Goal: Communication & Community: Share content

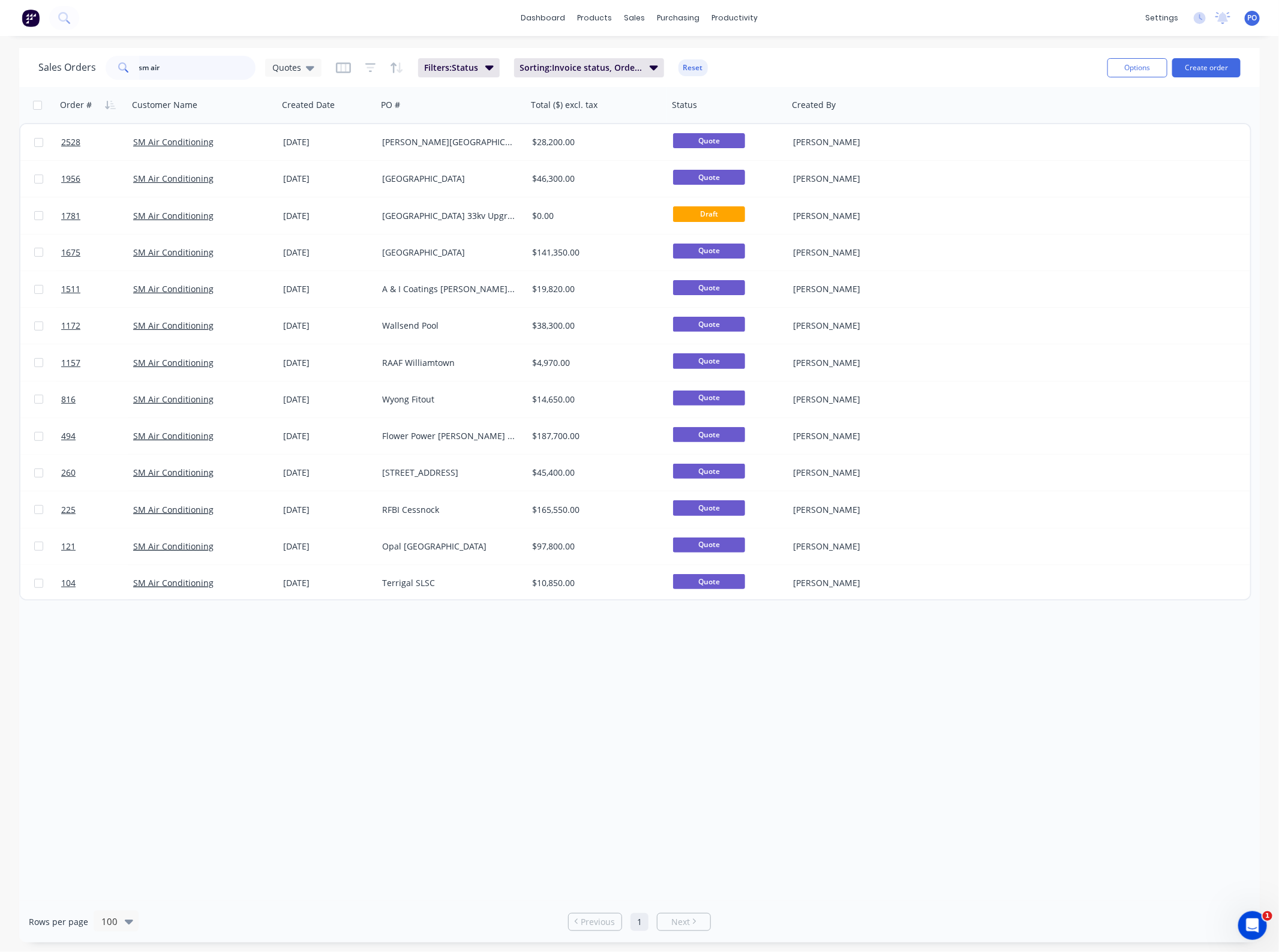
drag, startPoint x: 201, startPoint y: 74, endPoint x: 9, endPoint y: 86, distance: 192.4
click at [67, 84] on div "Sales Orders sm air Quotes Filters: Status Sorting: Invoice status, Order # Res…" at bounding box center [639, 68] width 1240 height 39
type input "shpr"
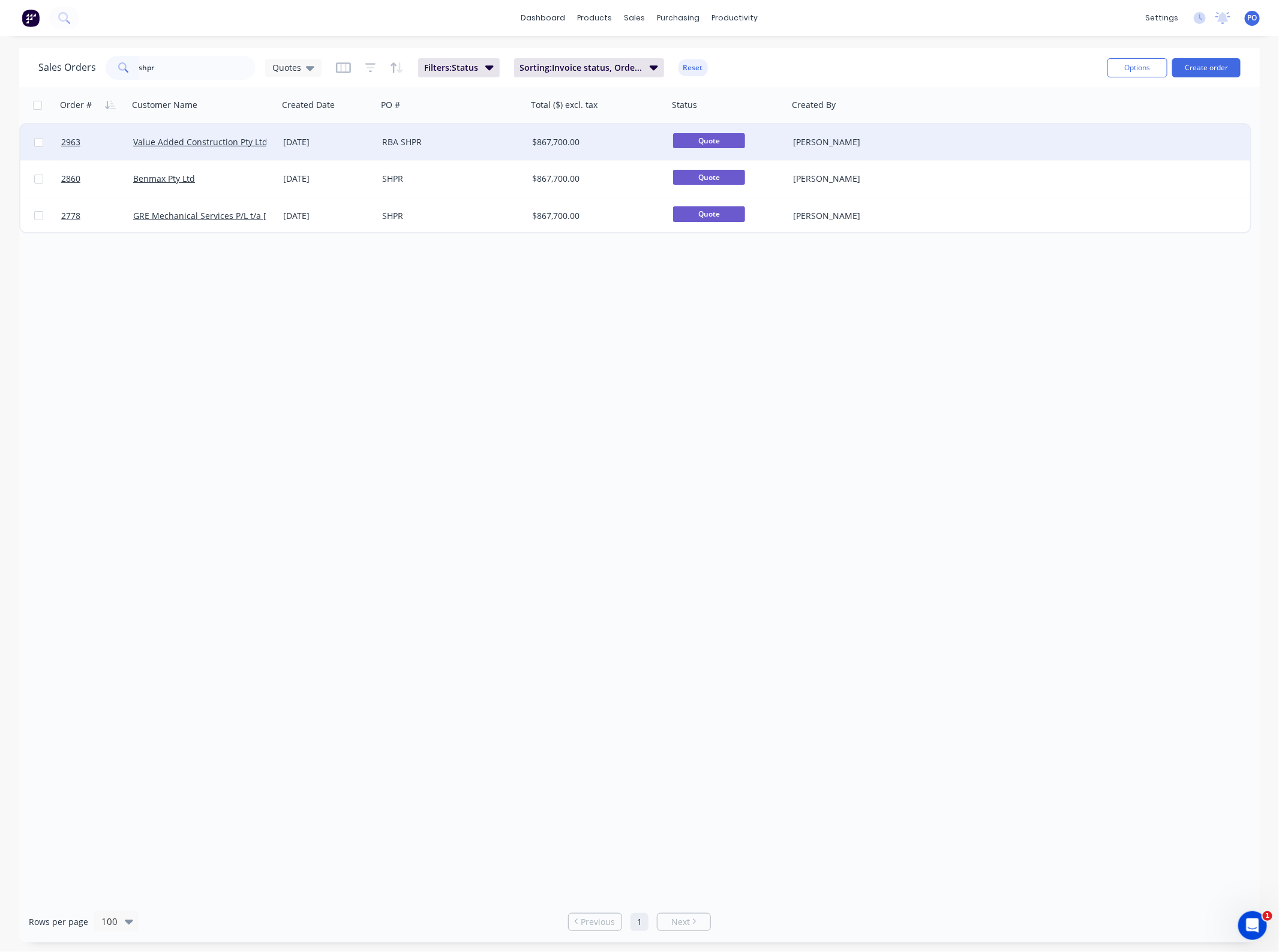
click at [421, 145] on div "RBA SHPR" at bounding box center [449, 142] width 133 height 12
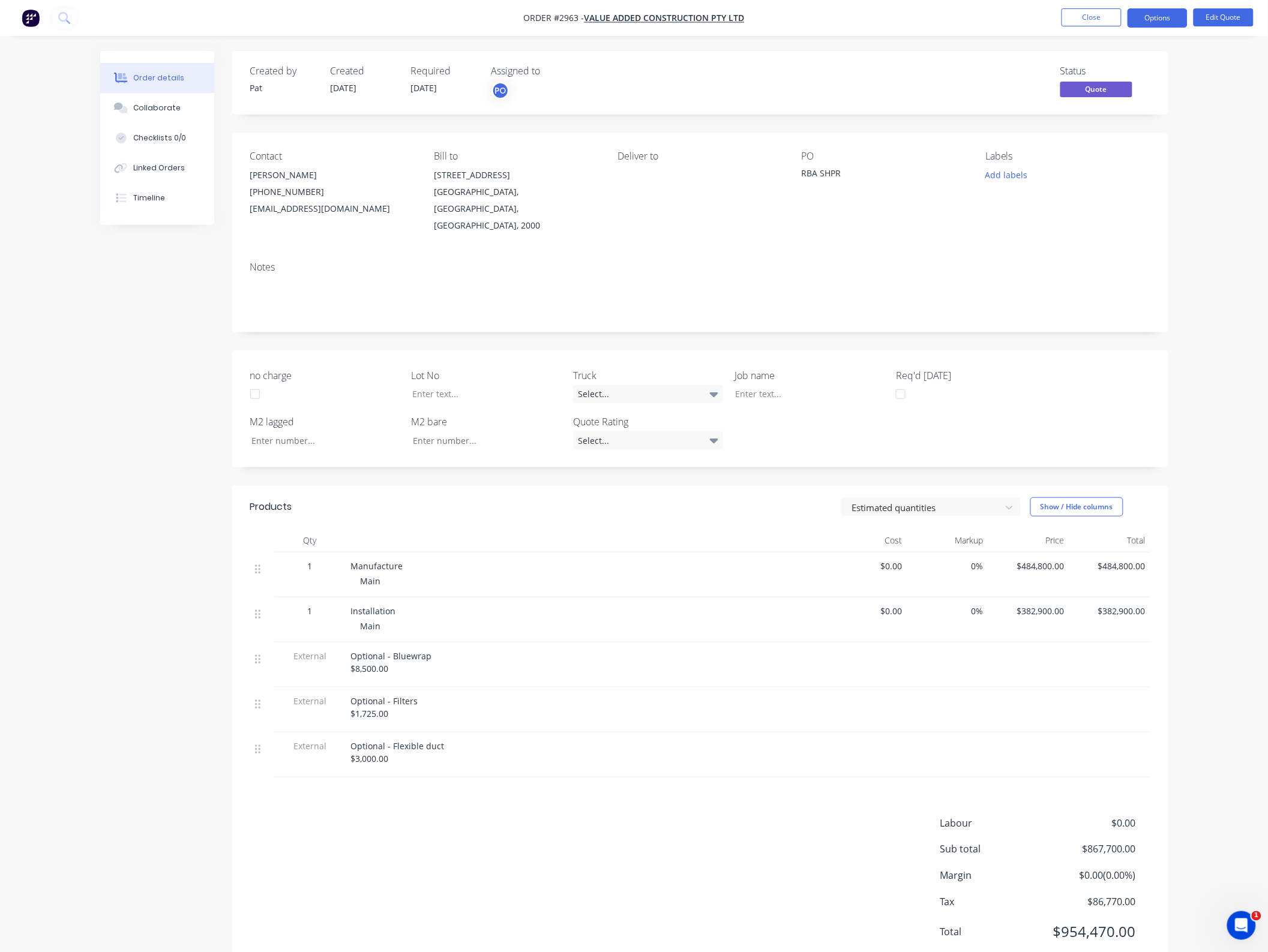
scroll to position [23, 0]
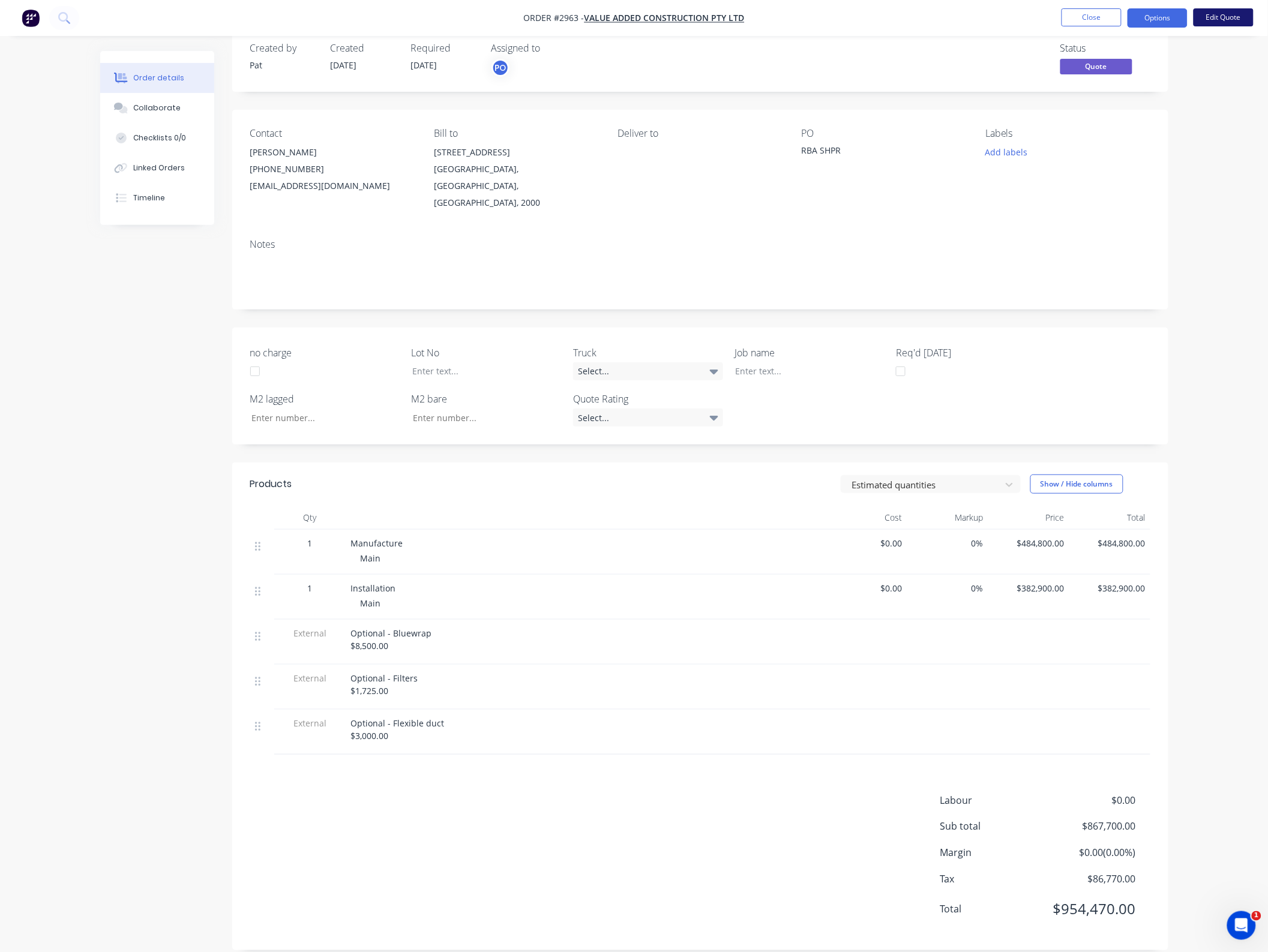
click at [1206, 9] on button "Edit Quote" at bounding box center [1223, 18] width 60 height 18
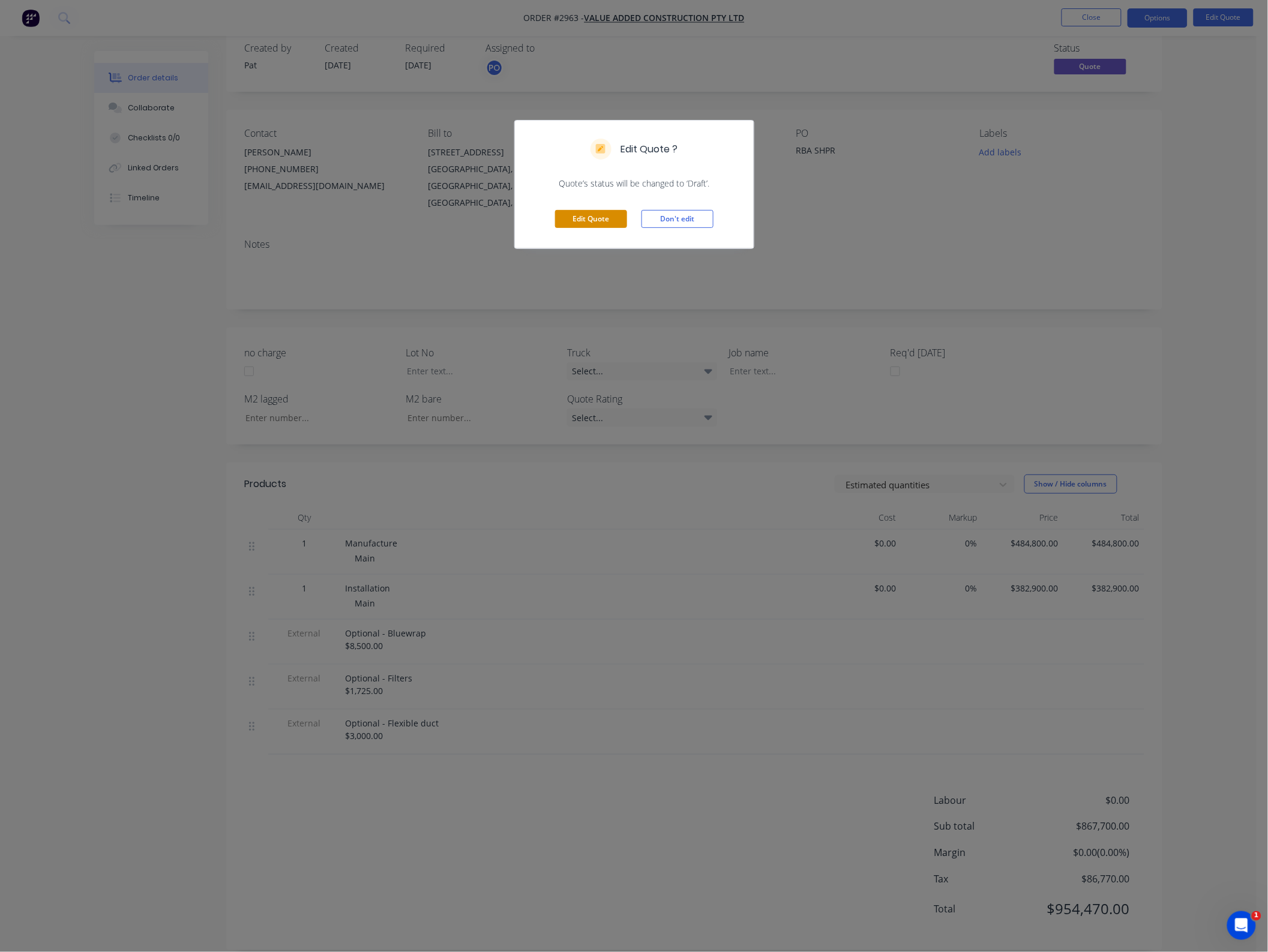
click at [585, 219] on button "Edit Quote" at bounding box center [591, 219] width 72 height 18
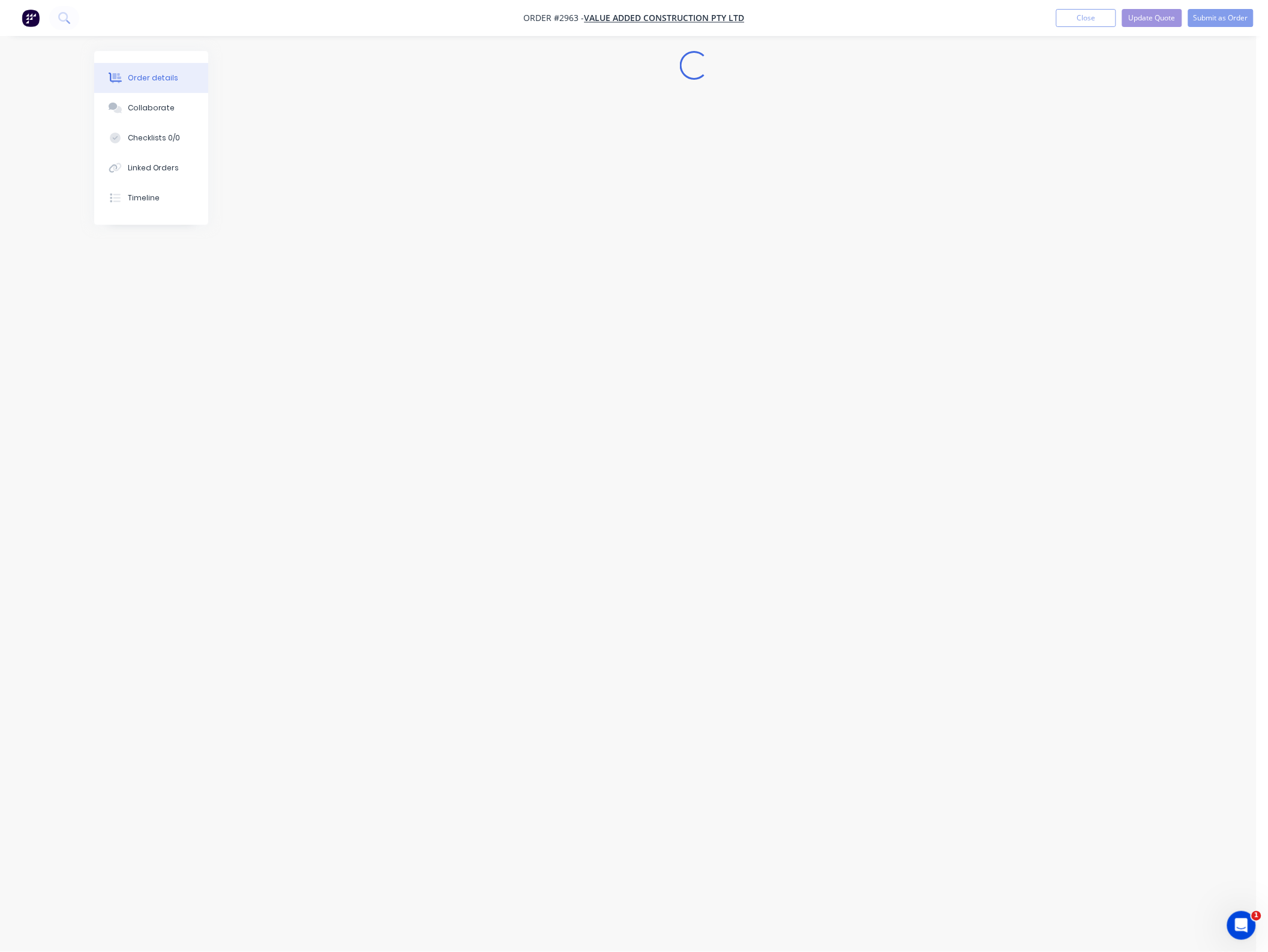
scroll to position [0, 0]
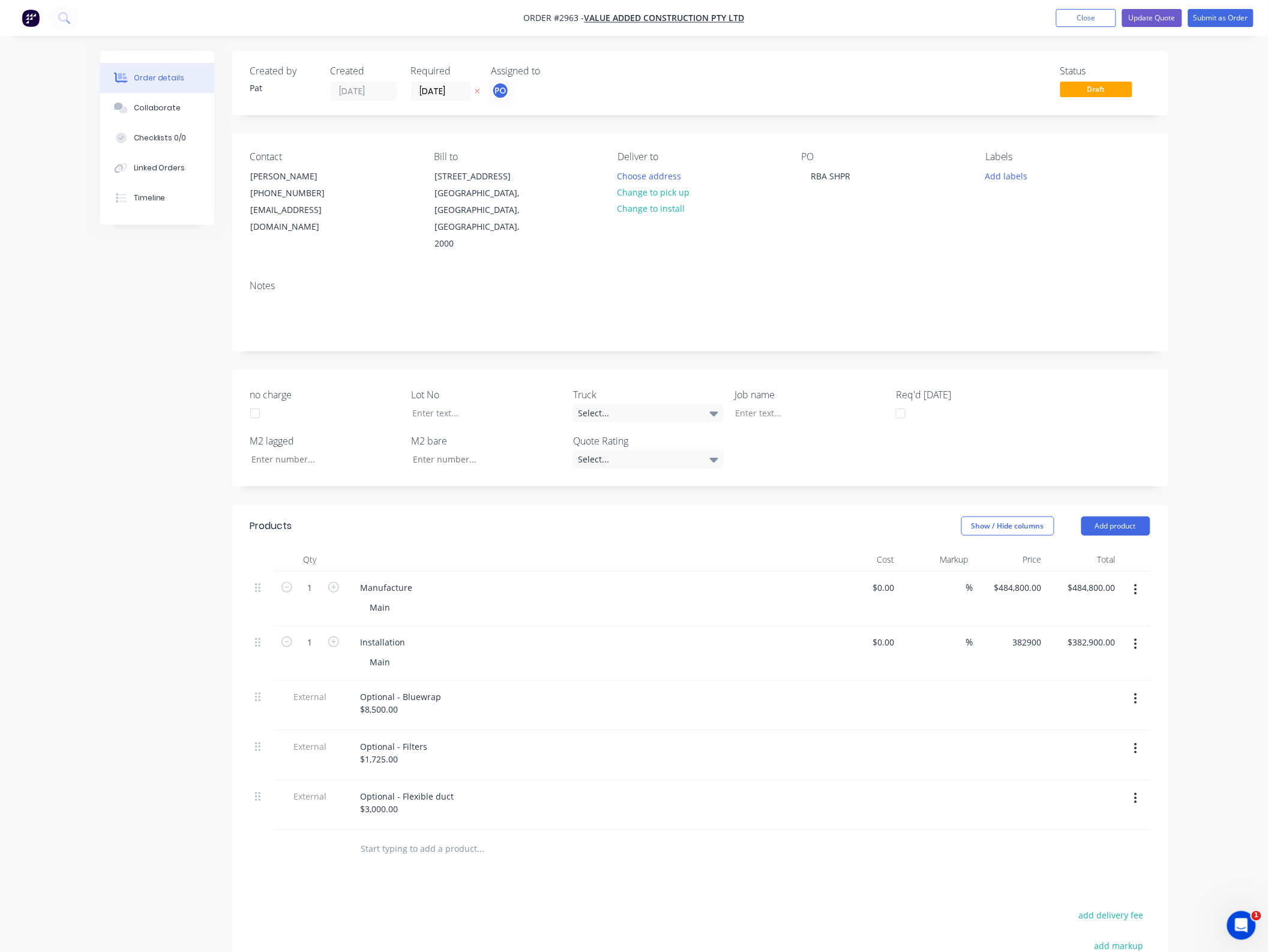
drag, startPoint x: 1016, startPoint y: 631, endPoint x: 1024, endPoint y: 792, distance: 161.2
click at [1017, 634] on input "382900" at bounding box center [1019, 642] width 53 height 18
type input "$4,999.00"
click at [1112, 634] on input "4999.00" at bounding box center [1101, 642] width 37 height 18
type input "499990"
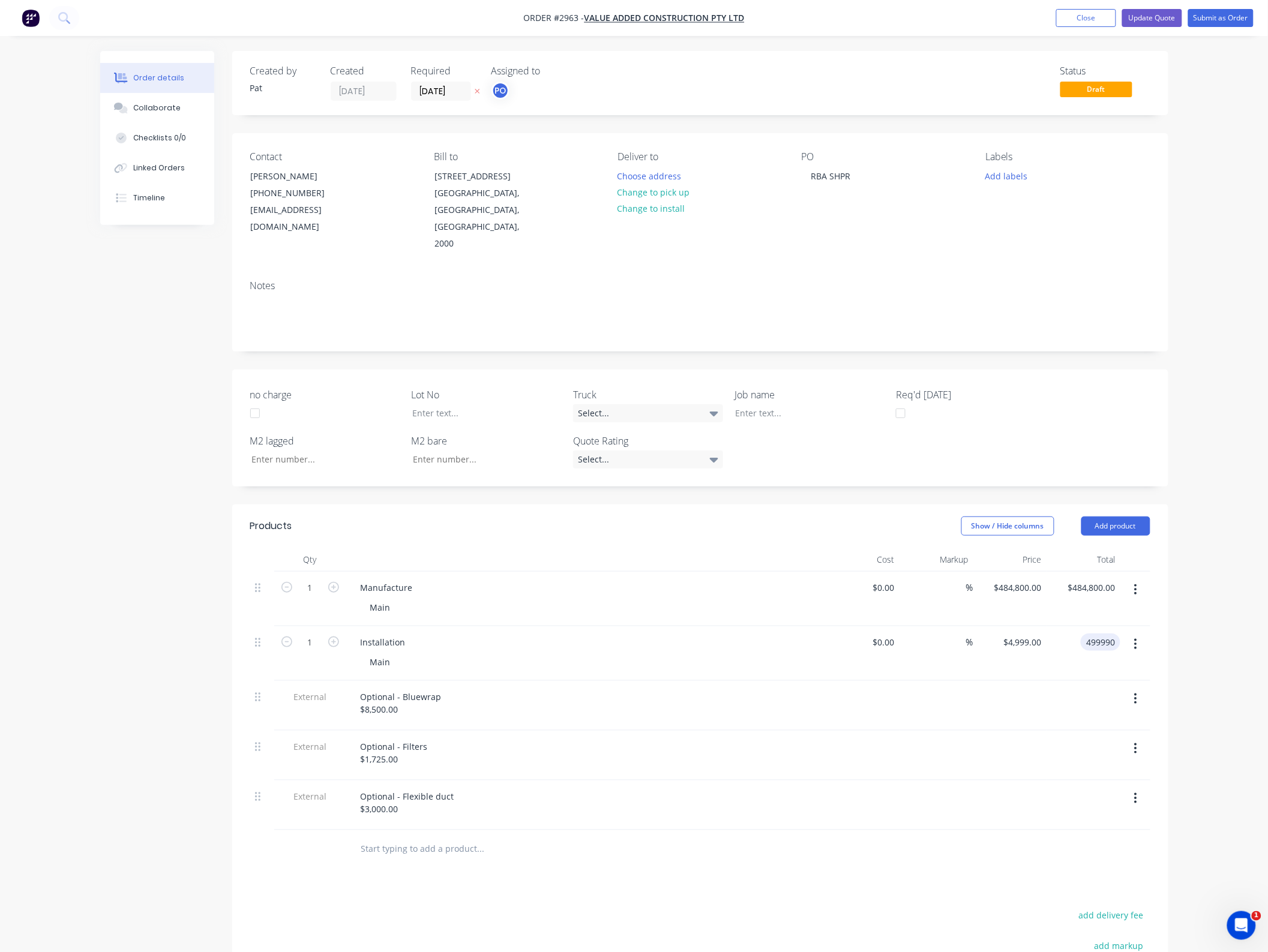
type input "$499,990.00"
click at [1221, 658] on div "Order details Collaborate Checklists 0/0 Linked Orders Timeline Order details C…" at bounding box center [634, 587] width 1268 height 1175
click at [1162, 17] on button "Update Quote" at bounding box center [1152, 18] width 60 height 18
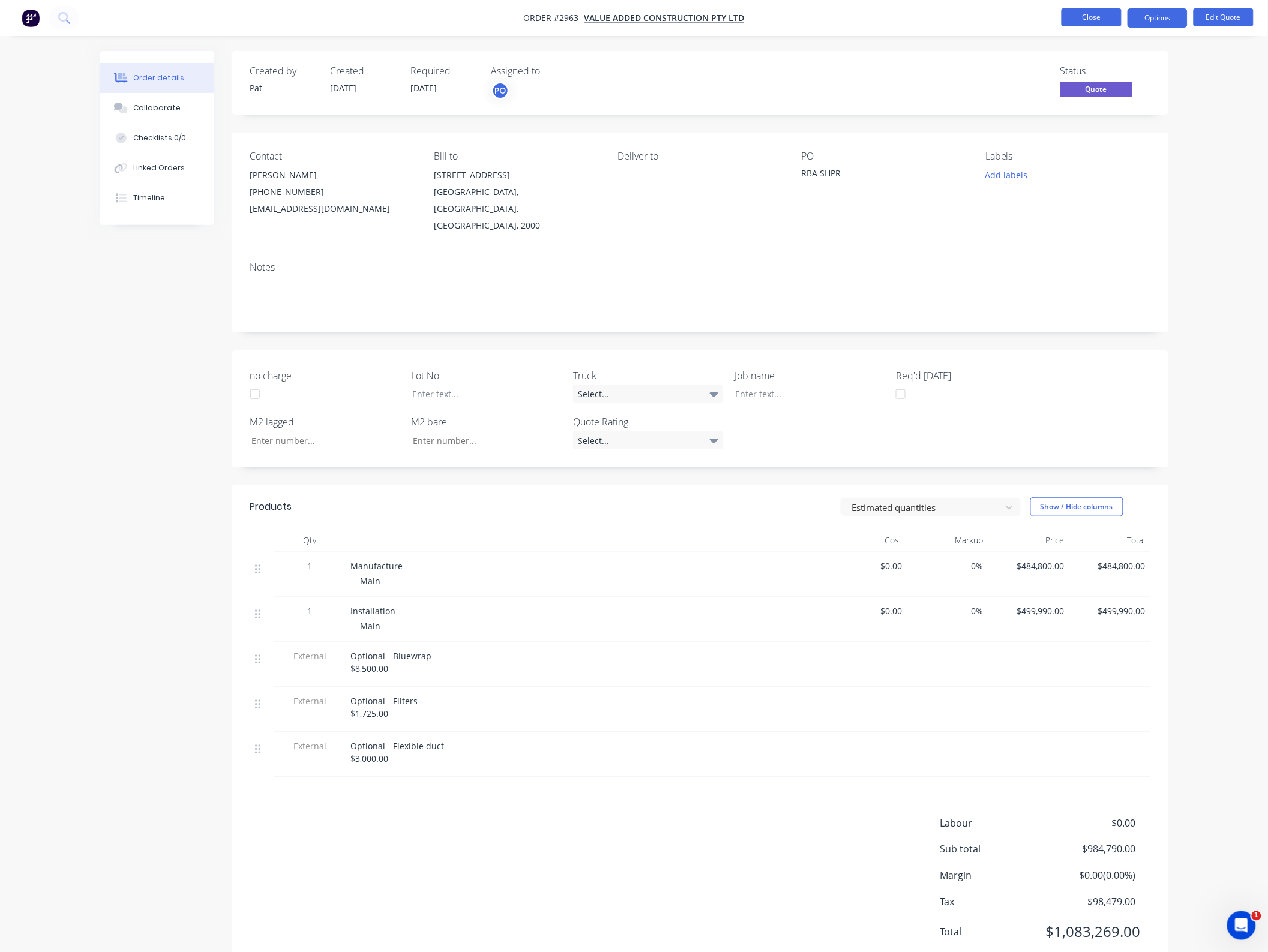
click at [1080, 22] on button "Close" at bounding box center [1092, 18] width 60 height 18
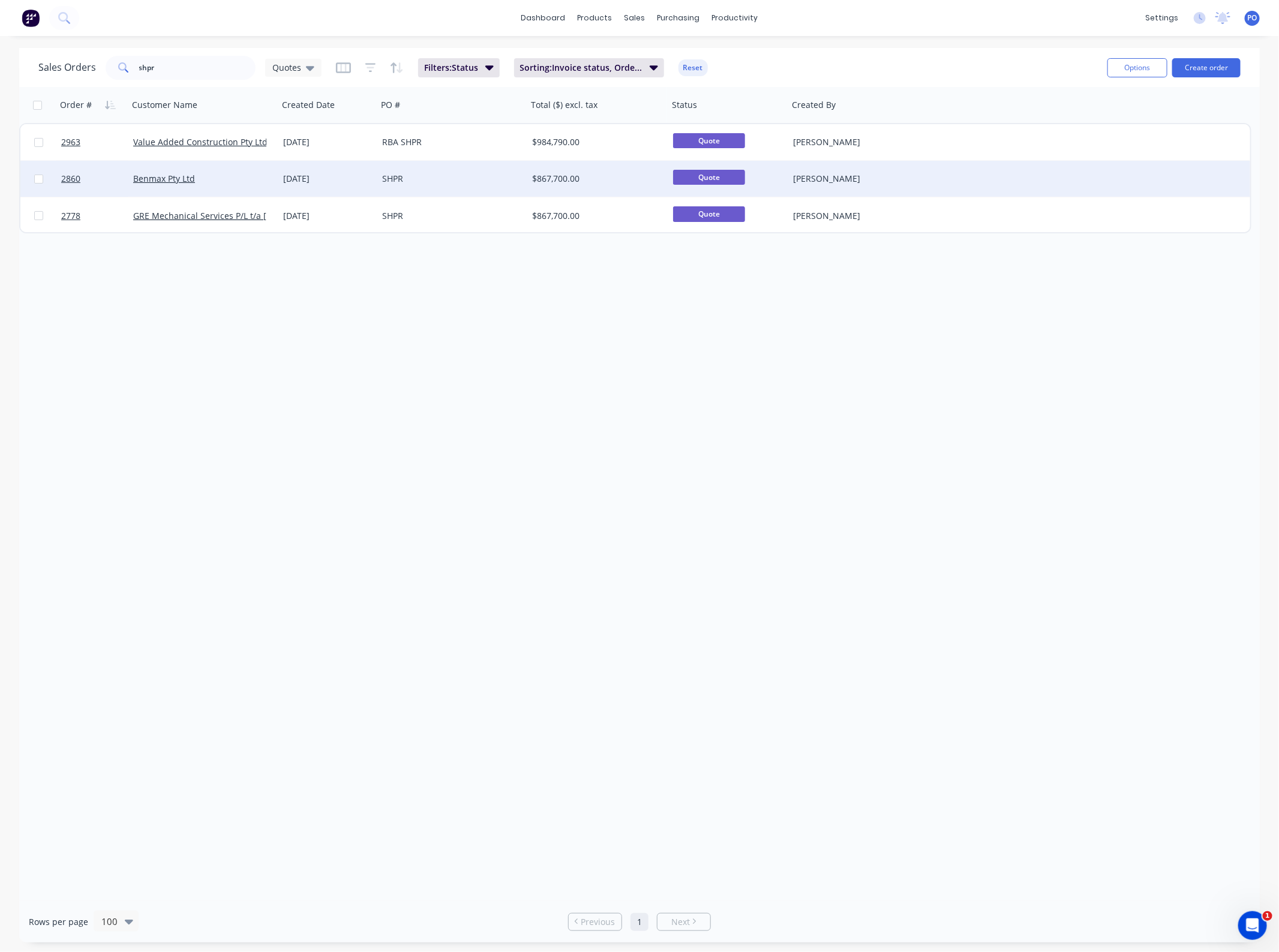
click at [340, 190] on div "[DATE]" at bounding box center [328, 178] width 99 height 36
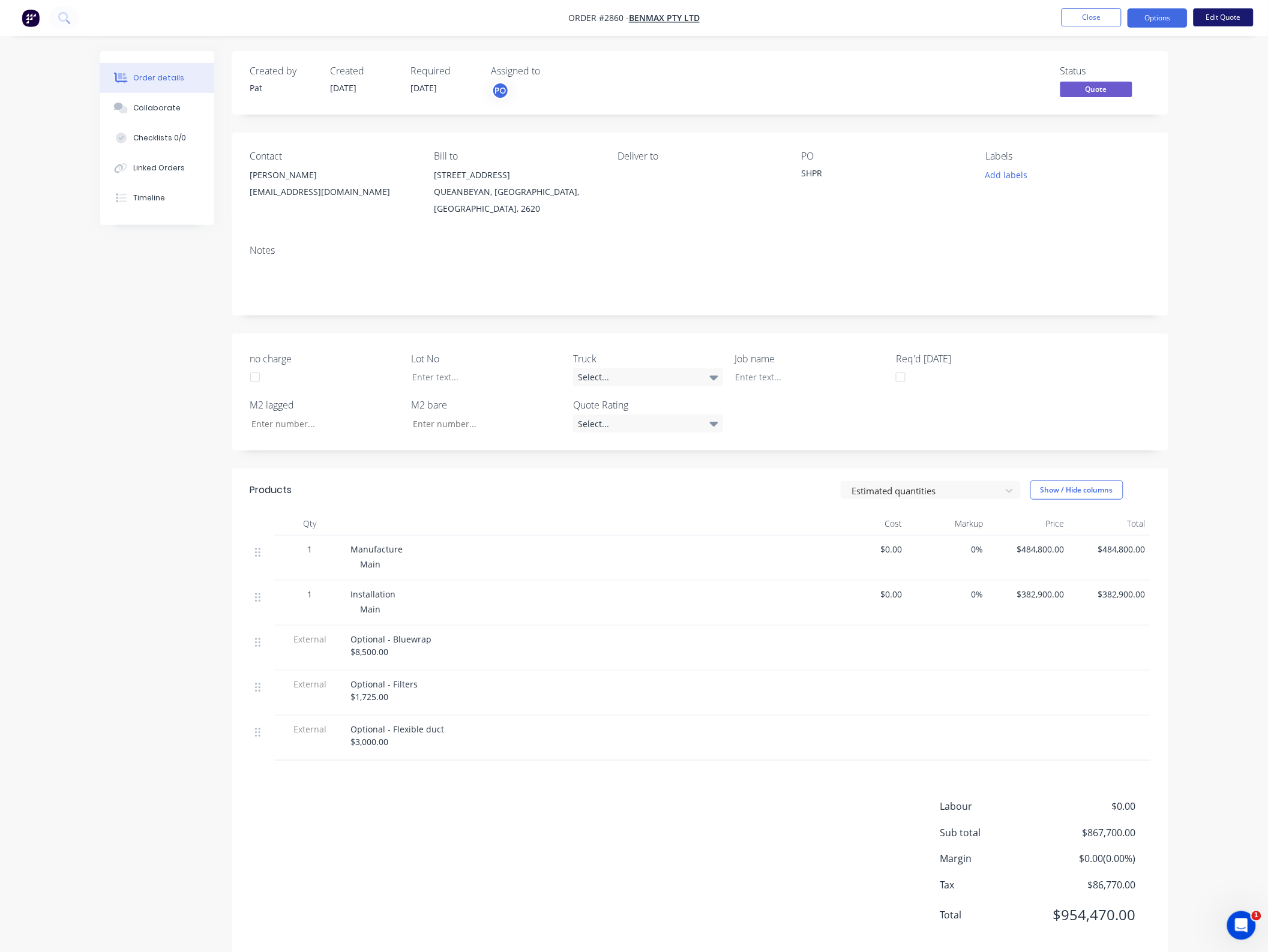
click at [1197, 22] on button "Edit Quote" at bounding box center [1223, 18] width 60 height 18
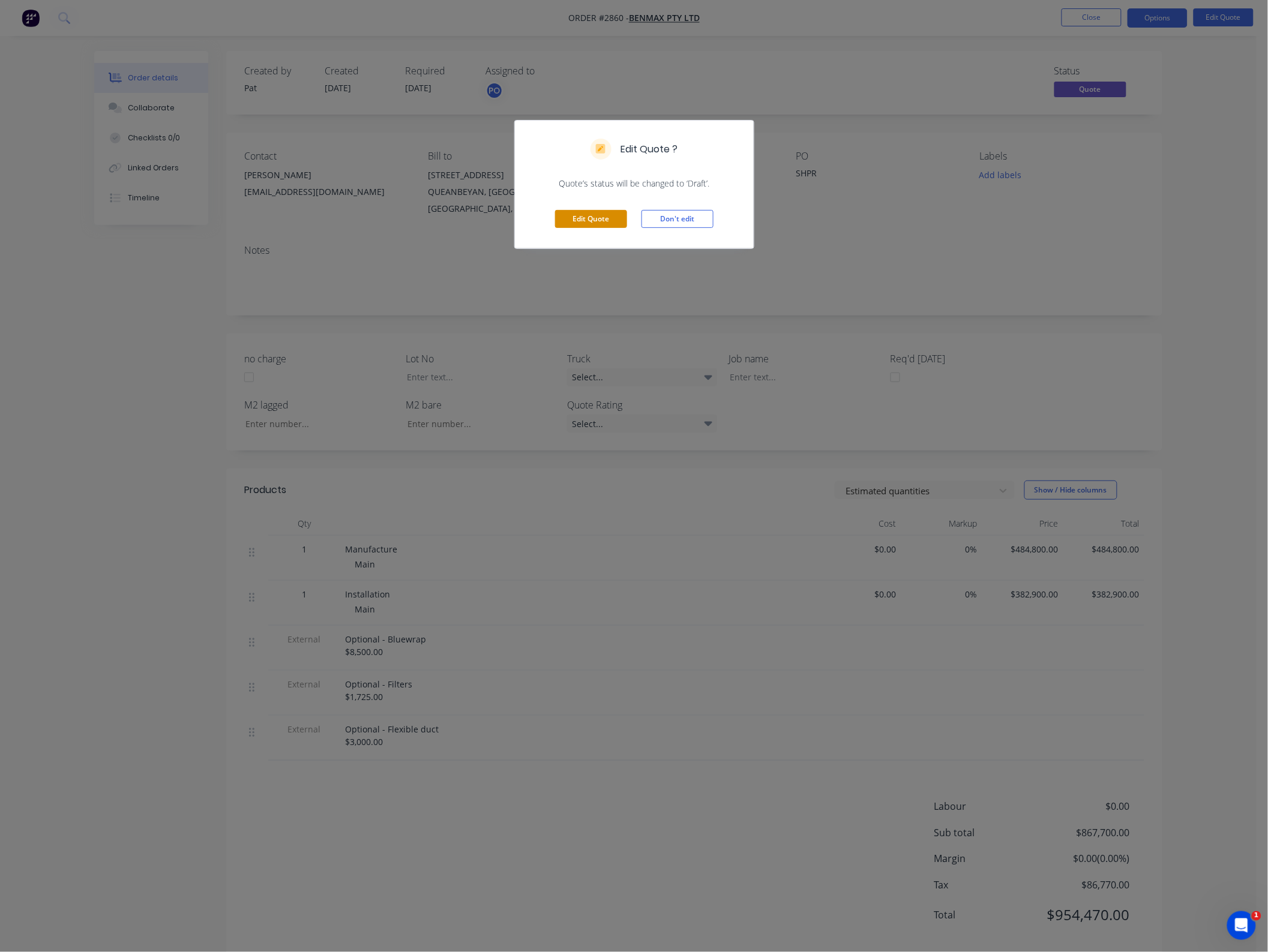
click at [587, 222] on button "Edit Quote" at bounding box center [591, 219] width 72 height 18
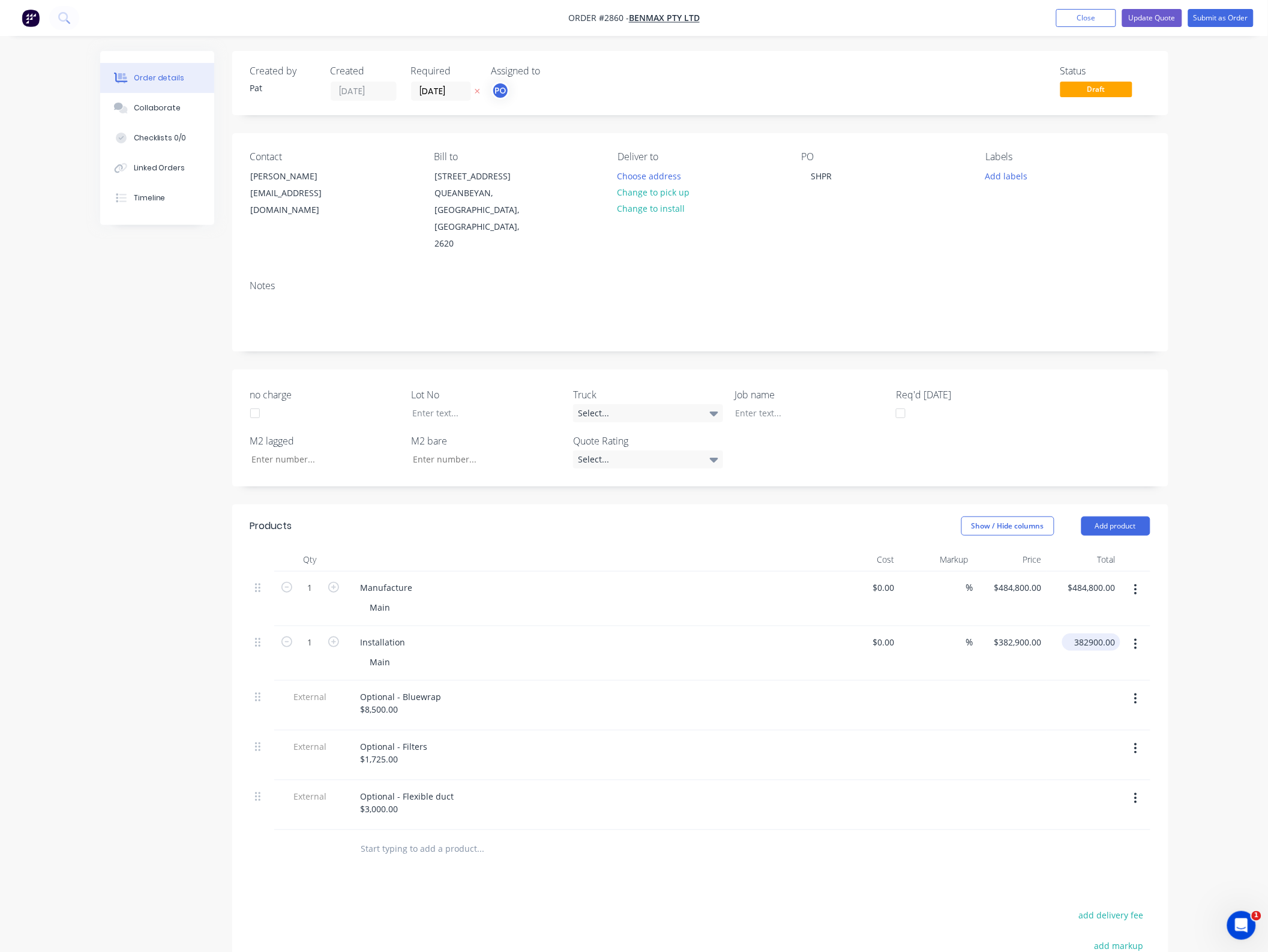
click at [1094, 634] on input "382900.00" at bounding box center [1094, 642] width 53 height 18
type input "499990"
type input "$499,990.00"
click at [1174, 642] on div "Order details Collaborate Checklists 0/0 Linked Orders Timeline Order details C…" at bounding box center [634, 613] width 1092 height 1124
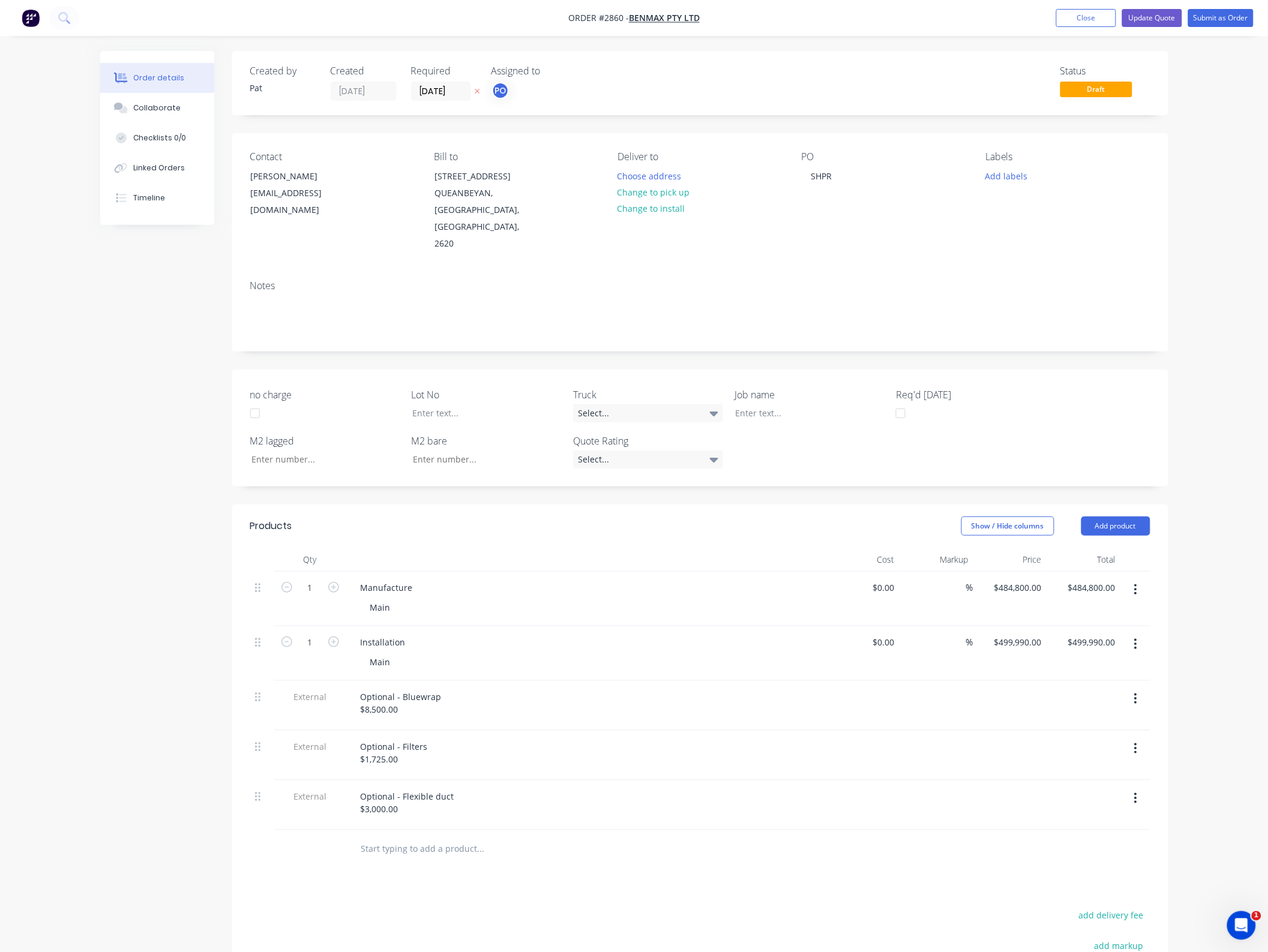
click at [1157, 6] on nav "Order #2860 - Benmax Pty Ltd Add product Close Update Quote Submit as Order" at bounding box center [634, 18] width 1268 height 36
click at [1158, 15] on button "Update Quote" at bounding box center [1152, 18] width 60 height 18
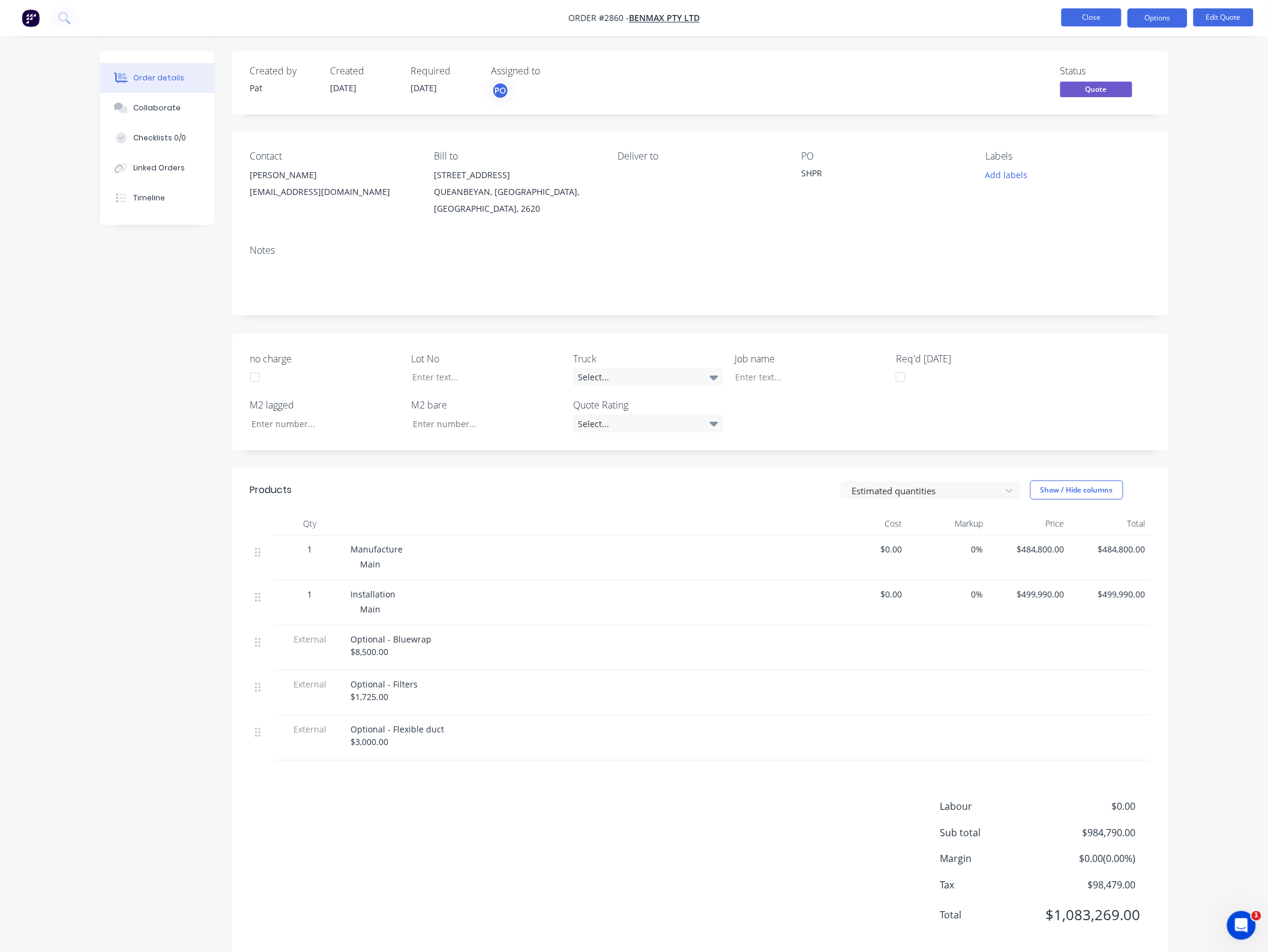
click at [1087, 17] on button "Close" at bounding box center [1092, 18] width 60 height 18
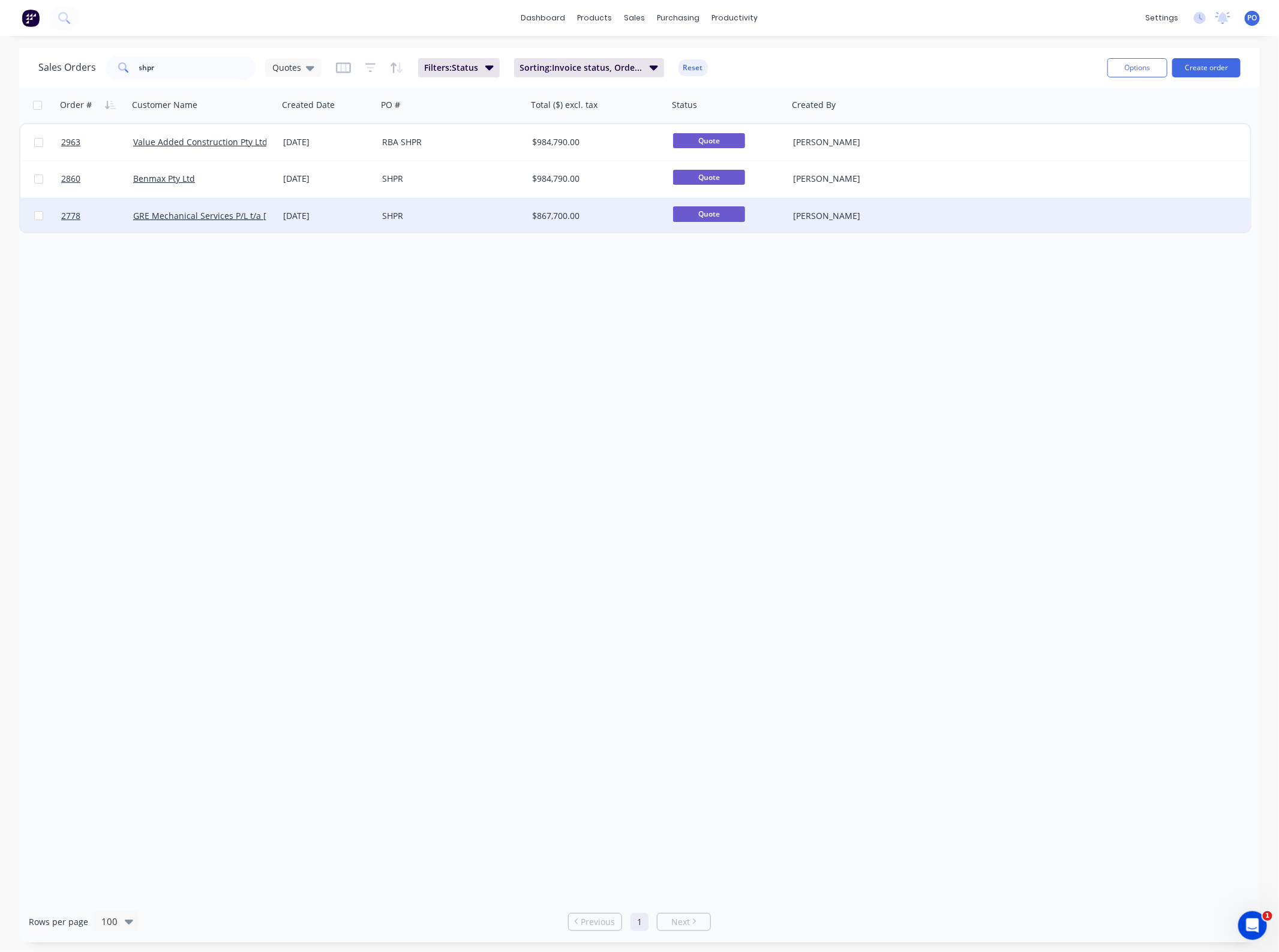
click at [453, 223] on div "SHPR" at bounding box center [452, 216] width 150 height 36
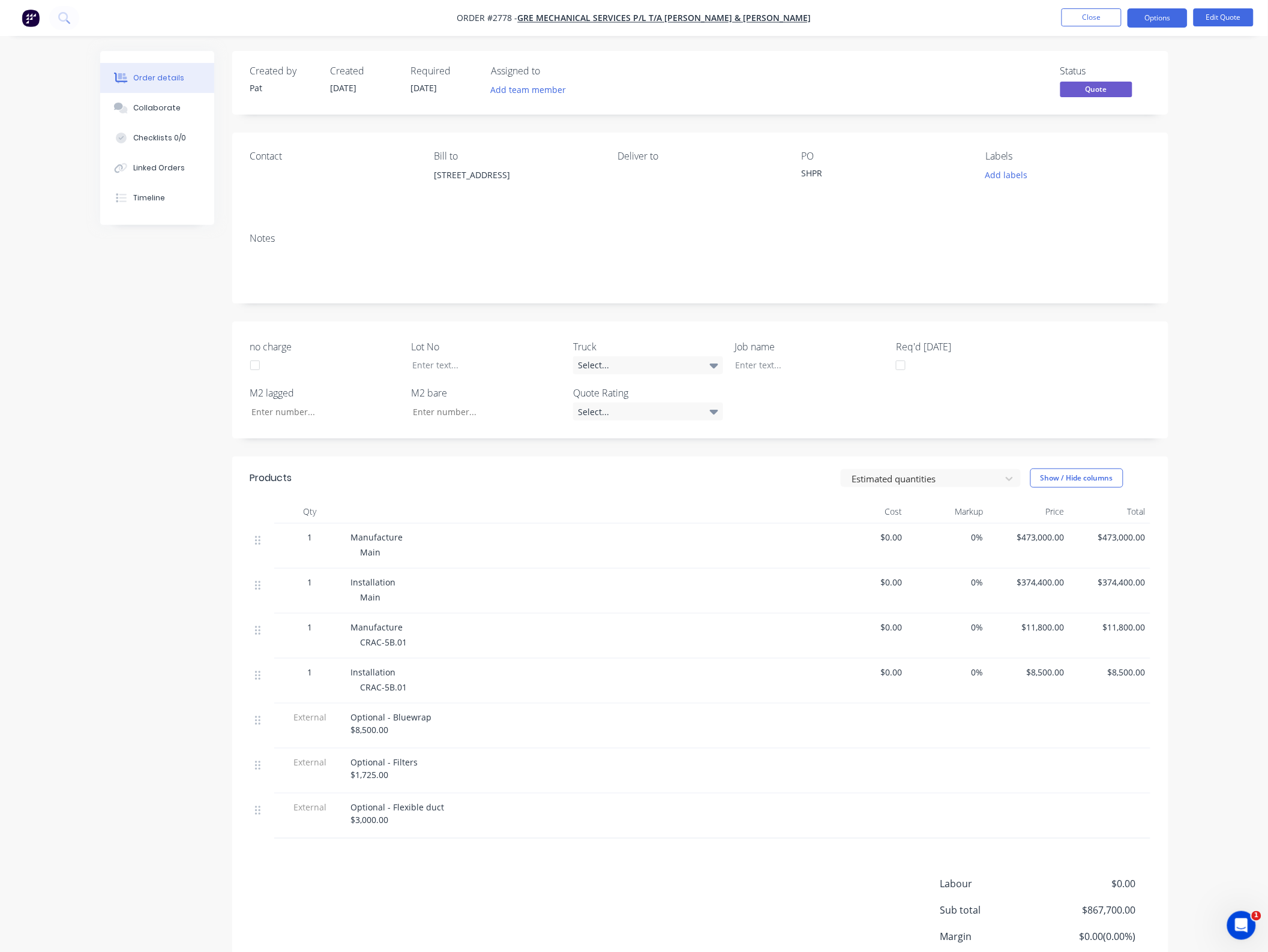
click at [1116, 583] on span "$374,400.00" at bounding box center [1110, 582] width 71 height 13
click at [1093, 24] on button "Close" at bounding box center [1092, 18] width 60 height 18
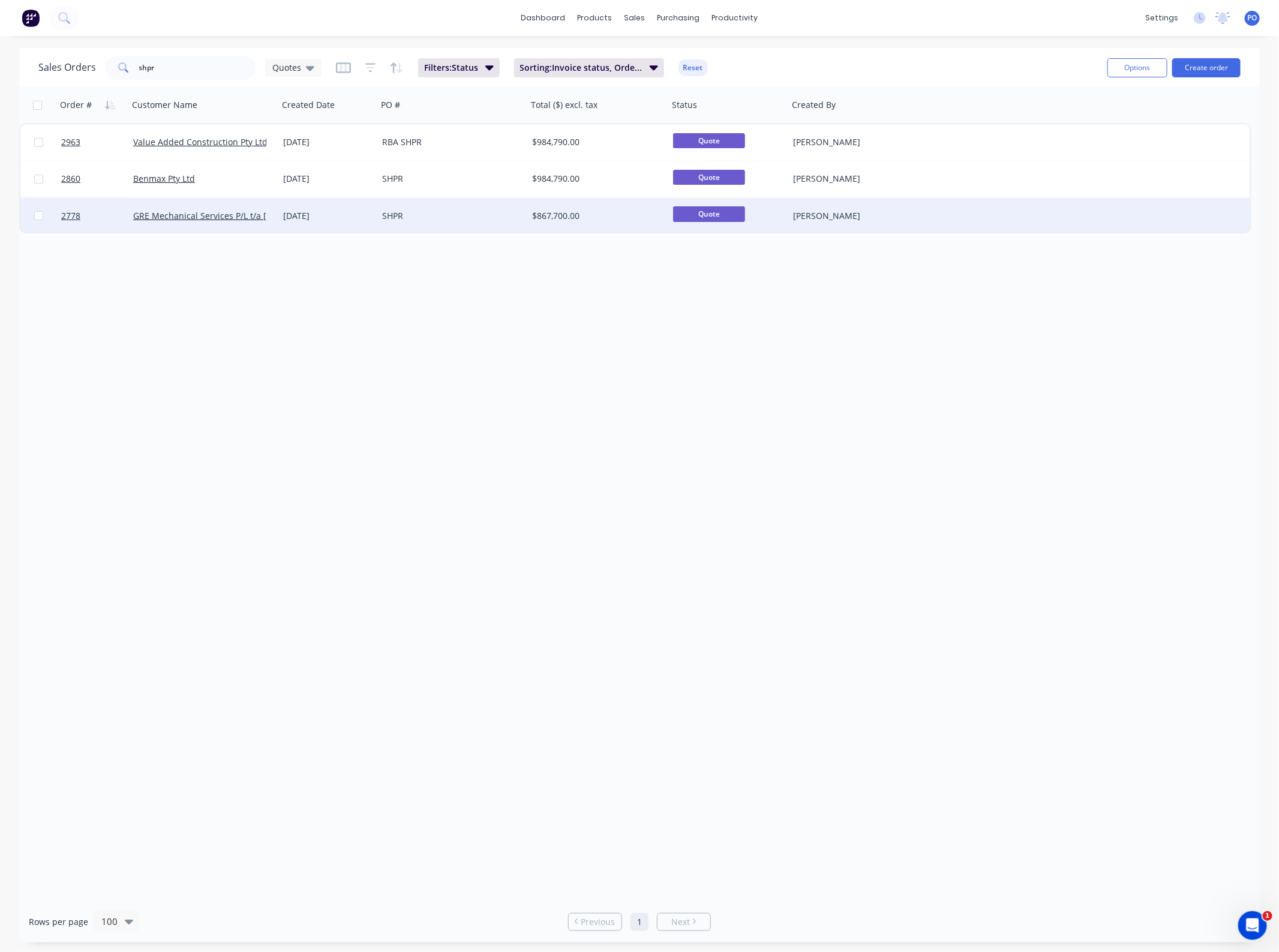
click at [584, 212] on div "$867,700.00" at bounding box center [594, 216] width 125 height 12
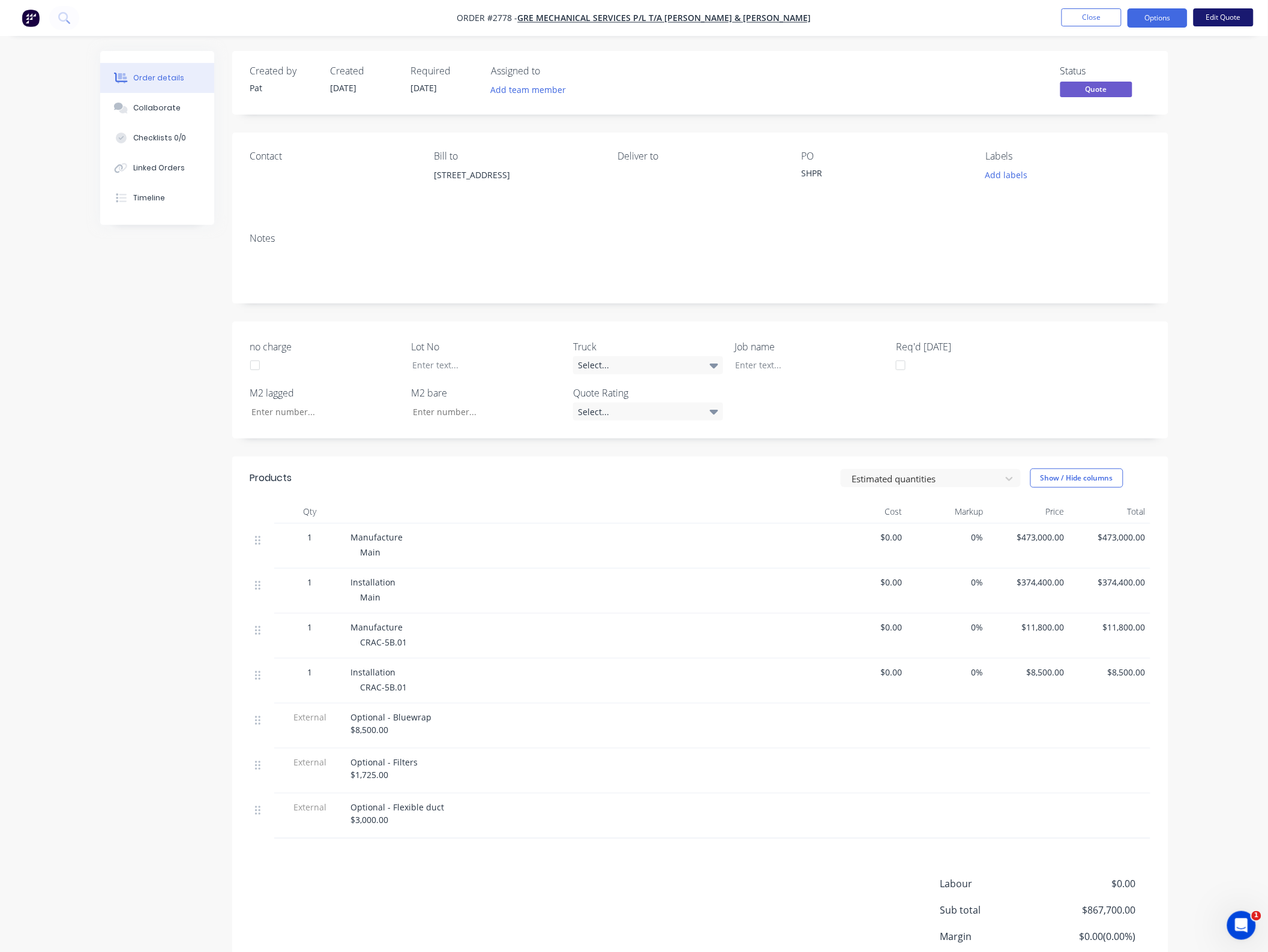
click at [1216, 18] on button "Edit Quote" at bounding box center [1223, 18] width 60 height 18
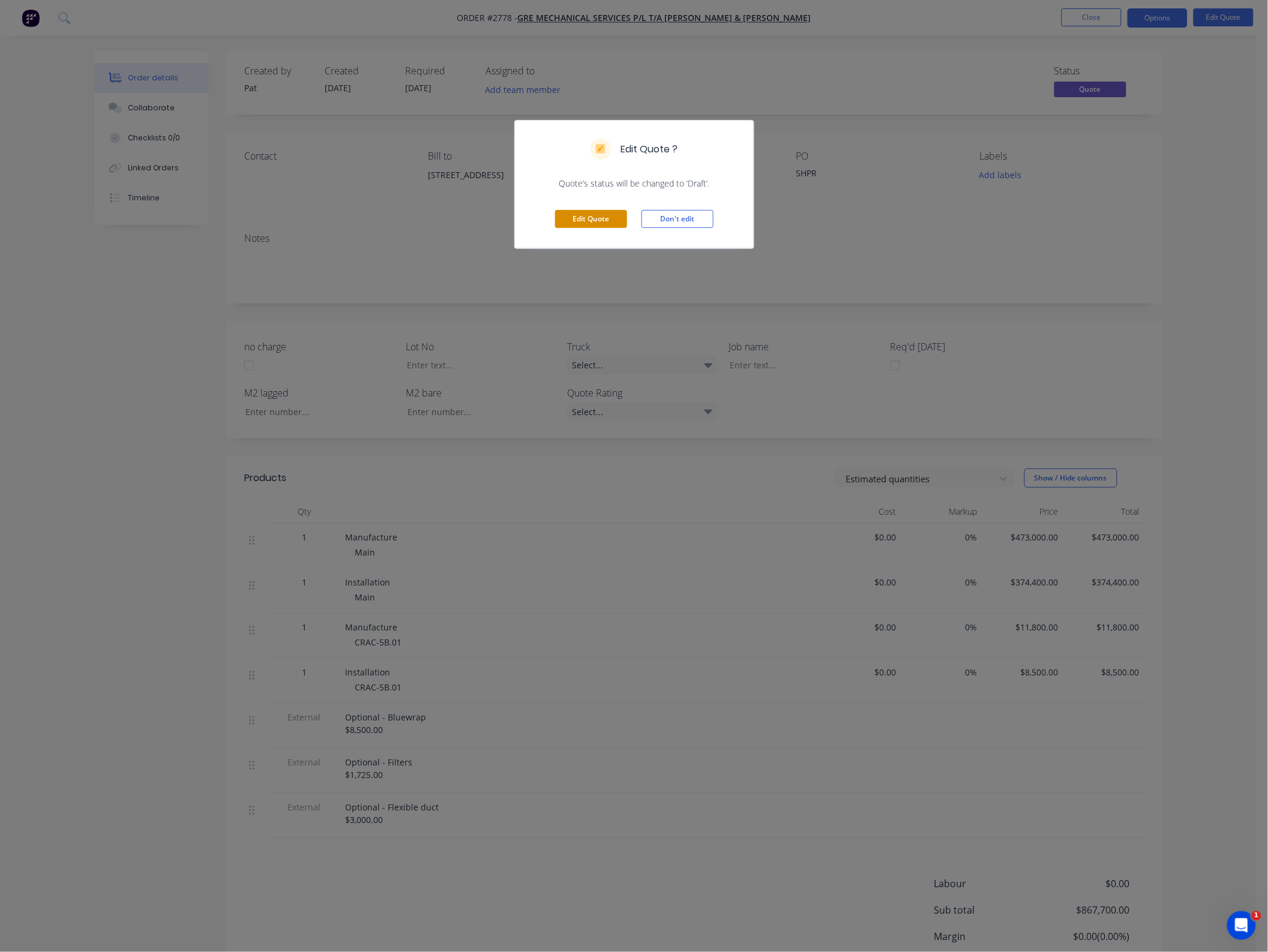
click at [594, 220] on button "Edit Quote" at bounding box center [591, 219] width 72 height 18
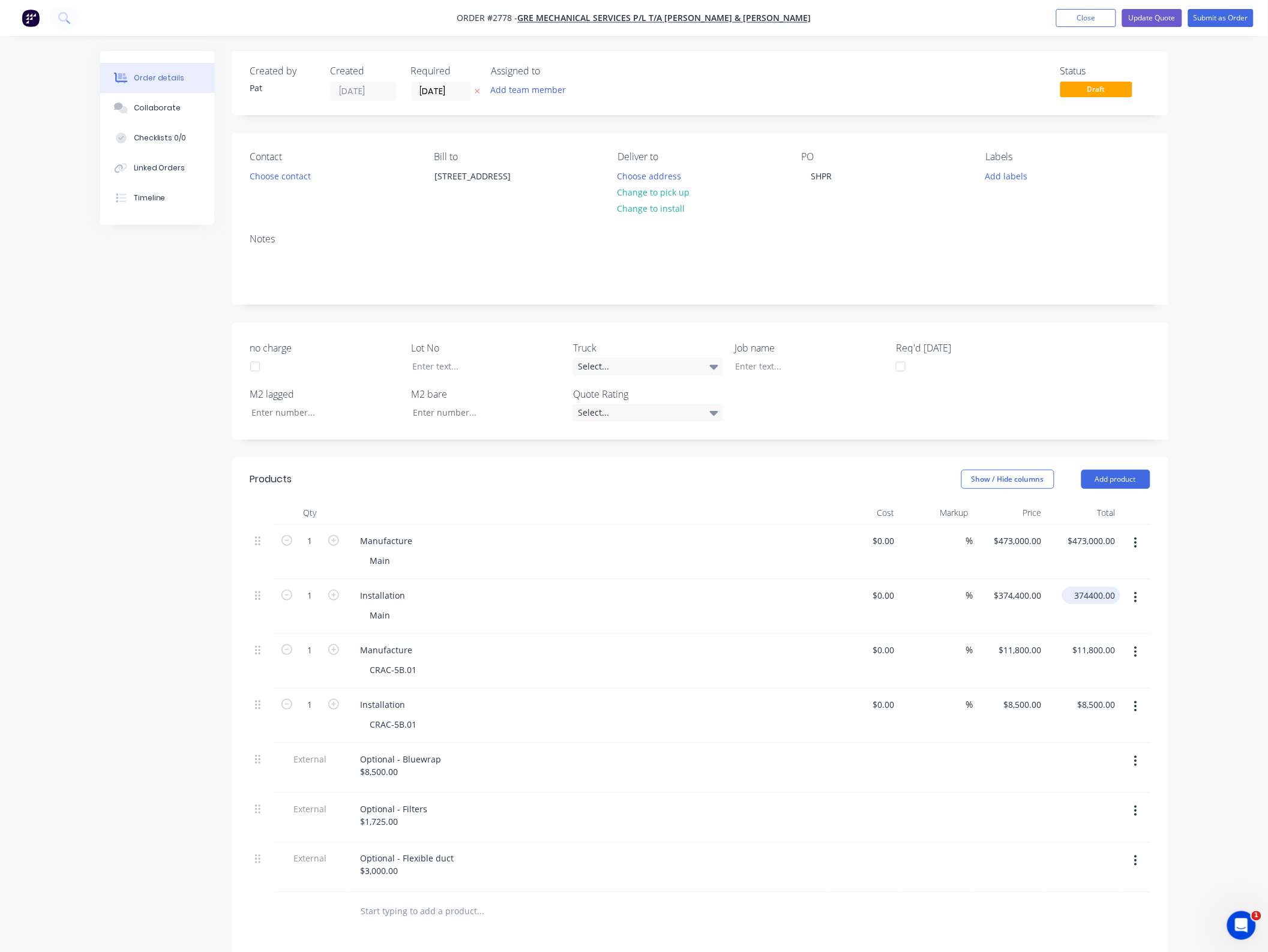
click at [1093, 596] on input "374400.00" at bounding box center [1094, 595] width 53 height 18
type input "491490"
type input "$491,490.00"
click at [1215, 623] on div "Order details Collaborate Checklists 0/0 Linked Orders Timeline Order details C…" at bounding box center [634, 619] width 1268 height 1238
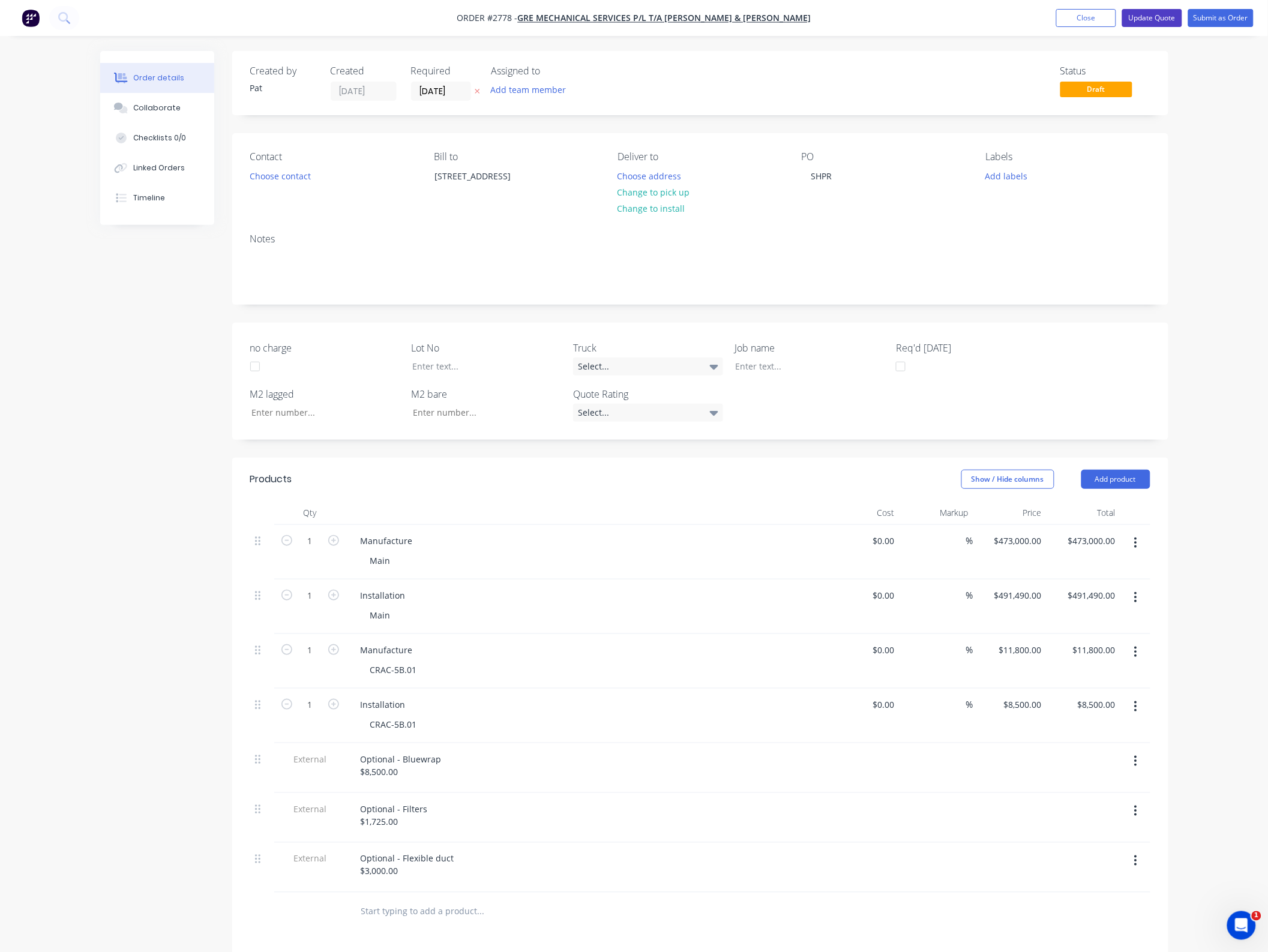
click at [1145, 17] on button "Update Quote" at bounding box center [1152, 18] width 60 height 18
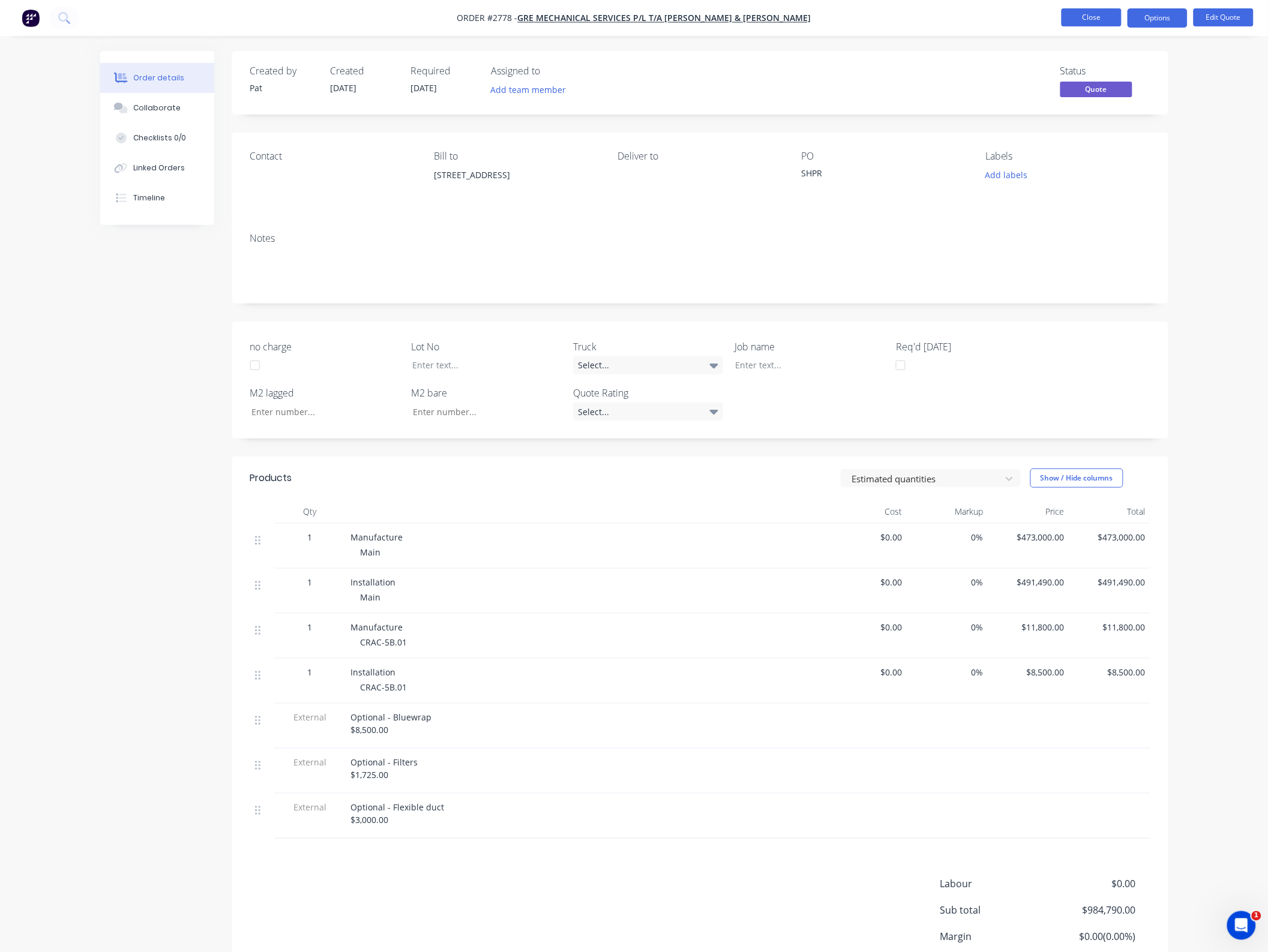
click at [1106, 18] on button "Close" at bounding box center [1092, 18] width 60 height 18
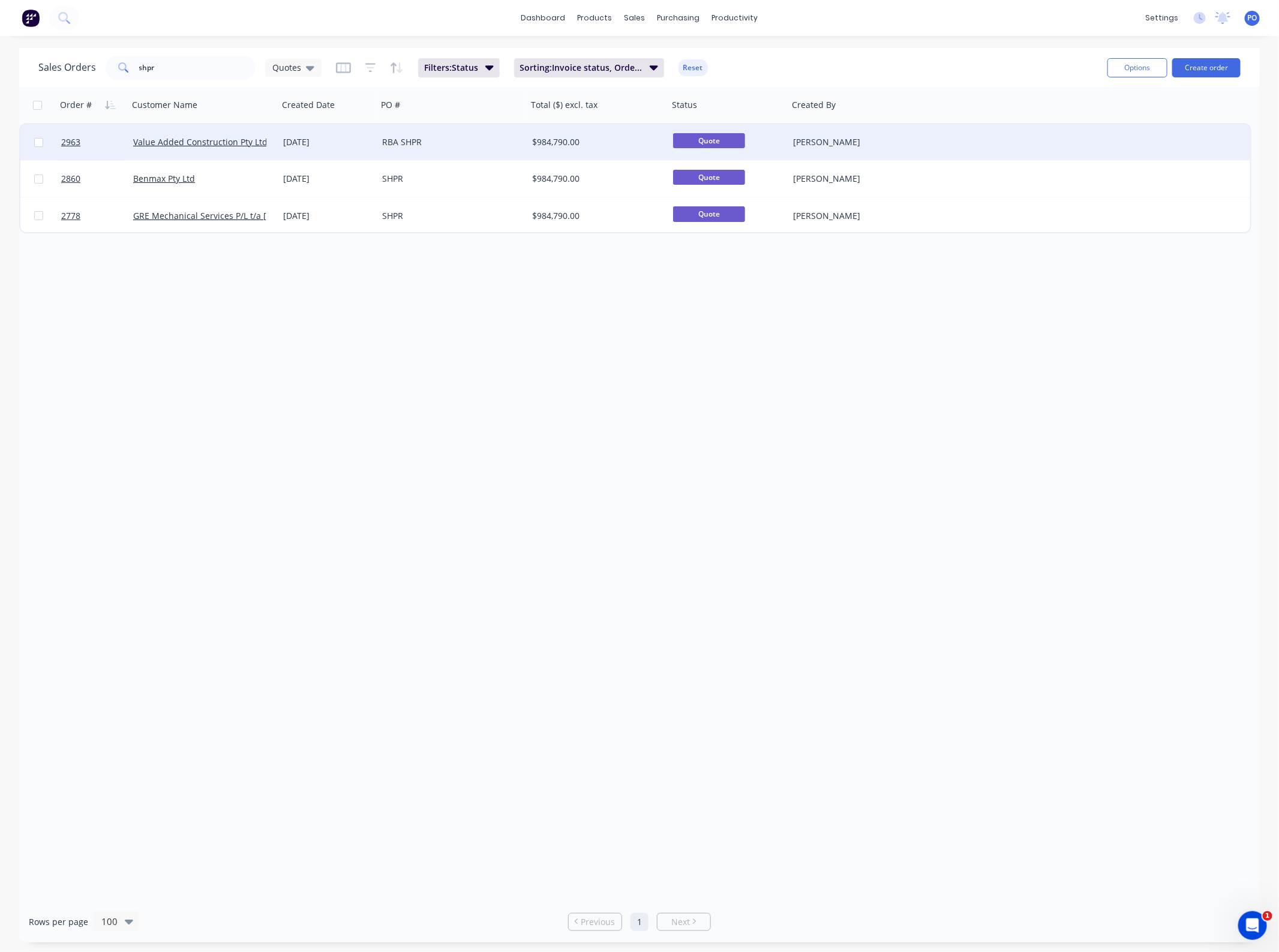
click at [502, 139] on div "RBA SHPR" at bounding box center [449, 142] width 133 height 12
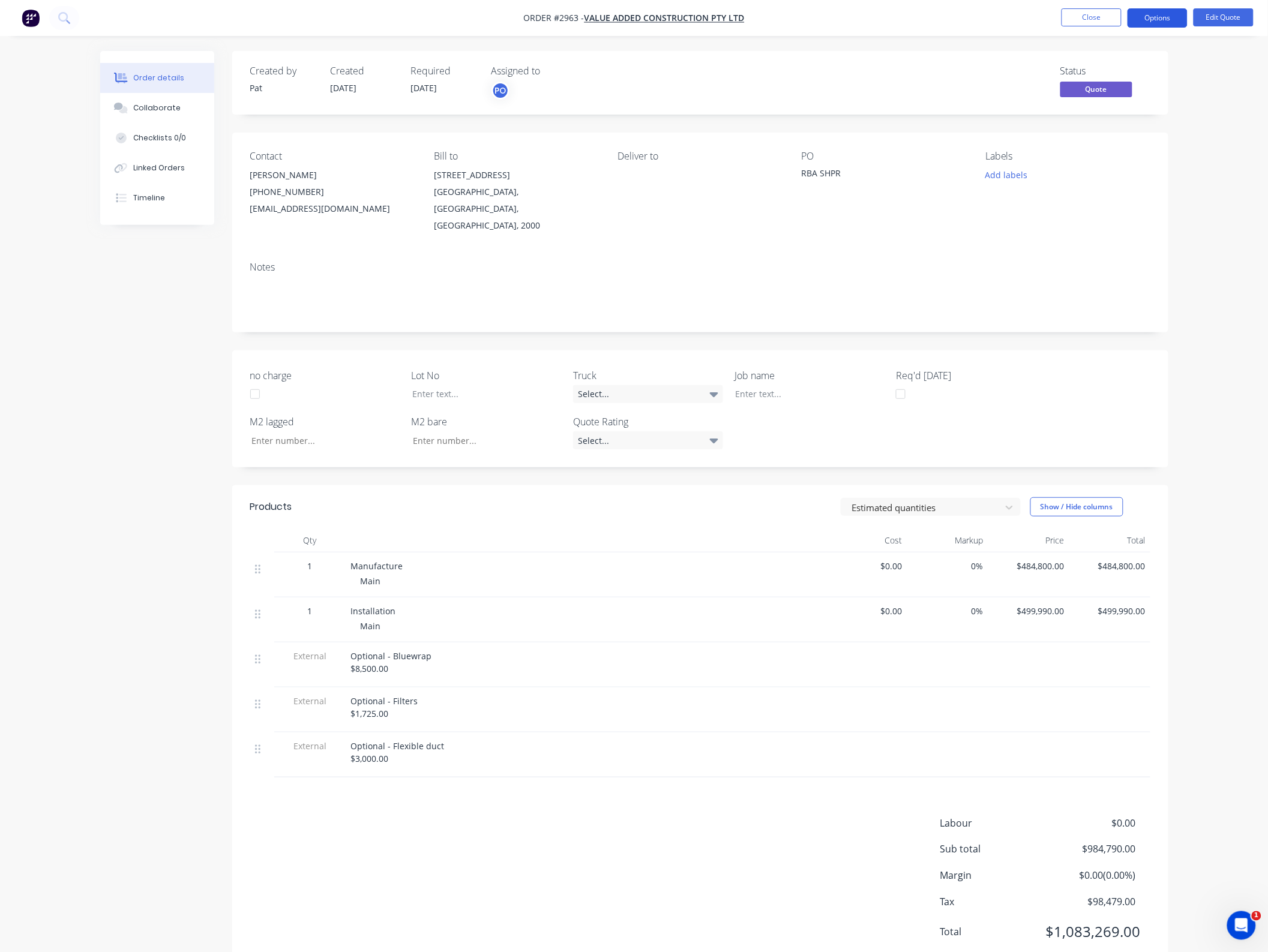
click at [1166, 16] on button "Options" at bounding box center [1157, 18] width 60 height 19
click at [1086, 76] on div "Quote" at bounding box center [1122, 73] width 111 height 18
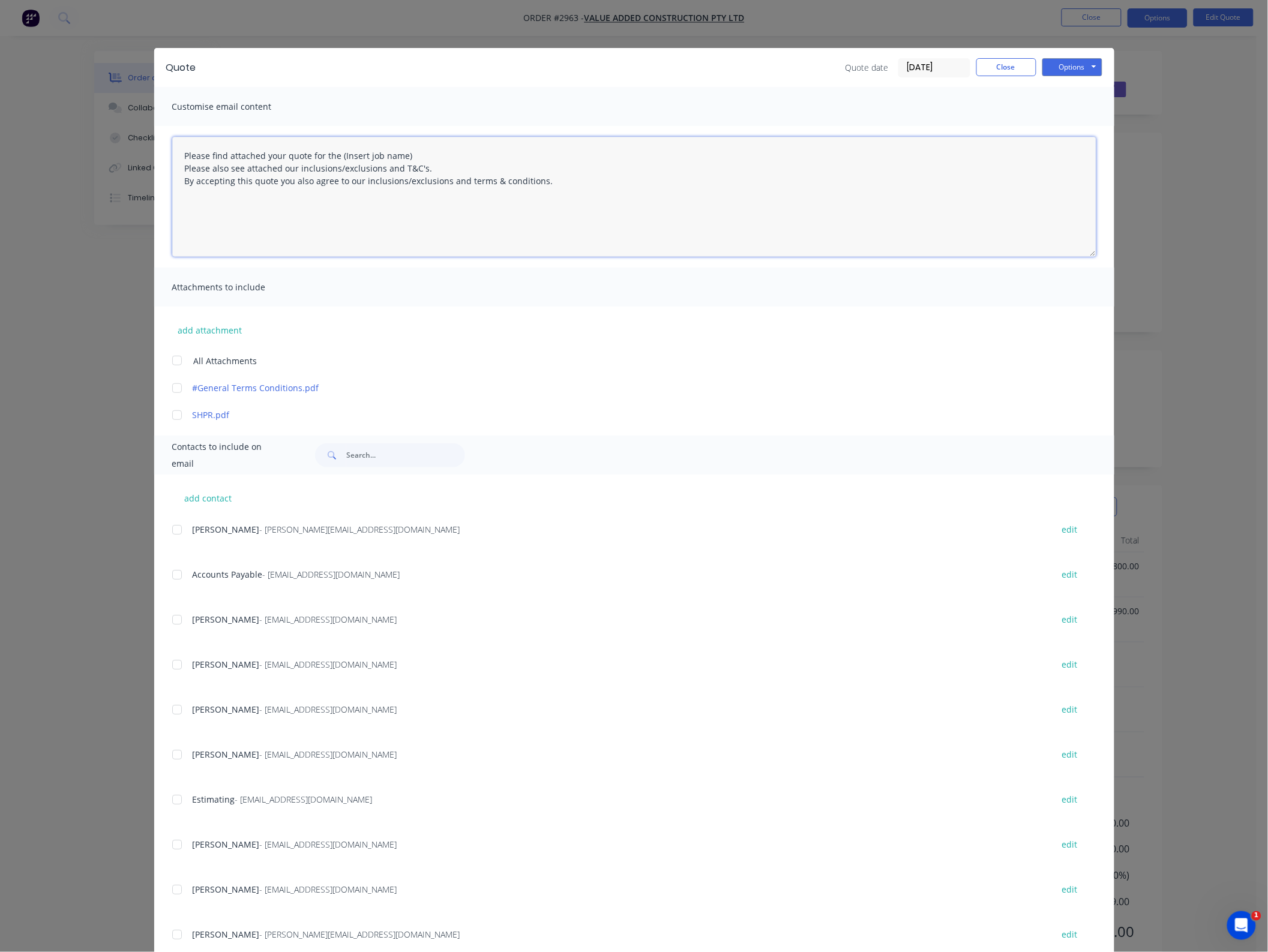
click at [176, 153] on textarea "Please find attached your quote for the (Insert job name) Please also see attac…" at bounding box center [634, 196] width 924 height 120
click at [537, 235] on textarea "Hi [PERSON_NAME], As discussed, major issue with my spreadsheet on this one, ap…" at bounding box center [634, 196] width 924 height 120
click at [170, 364] on div at bounding box center [177, 360] width 24 height 24
click at [169, 711] on div at bounding box center [177, 710] width 24 height 24
drag, startPoint x: 415, startPoint y: 178, endPoint x: 333, endPoint y: 181, distance: 82.1
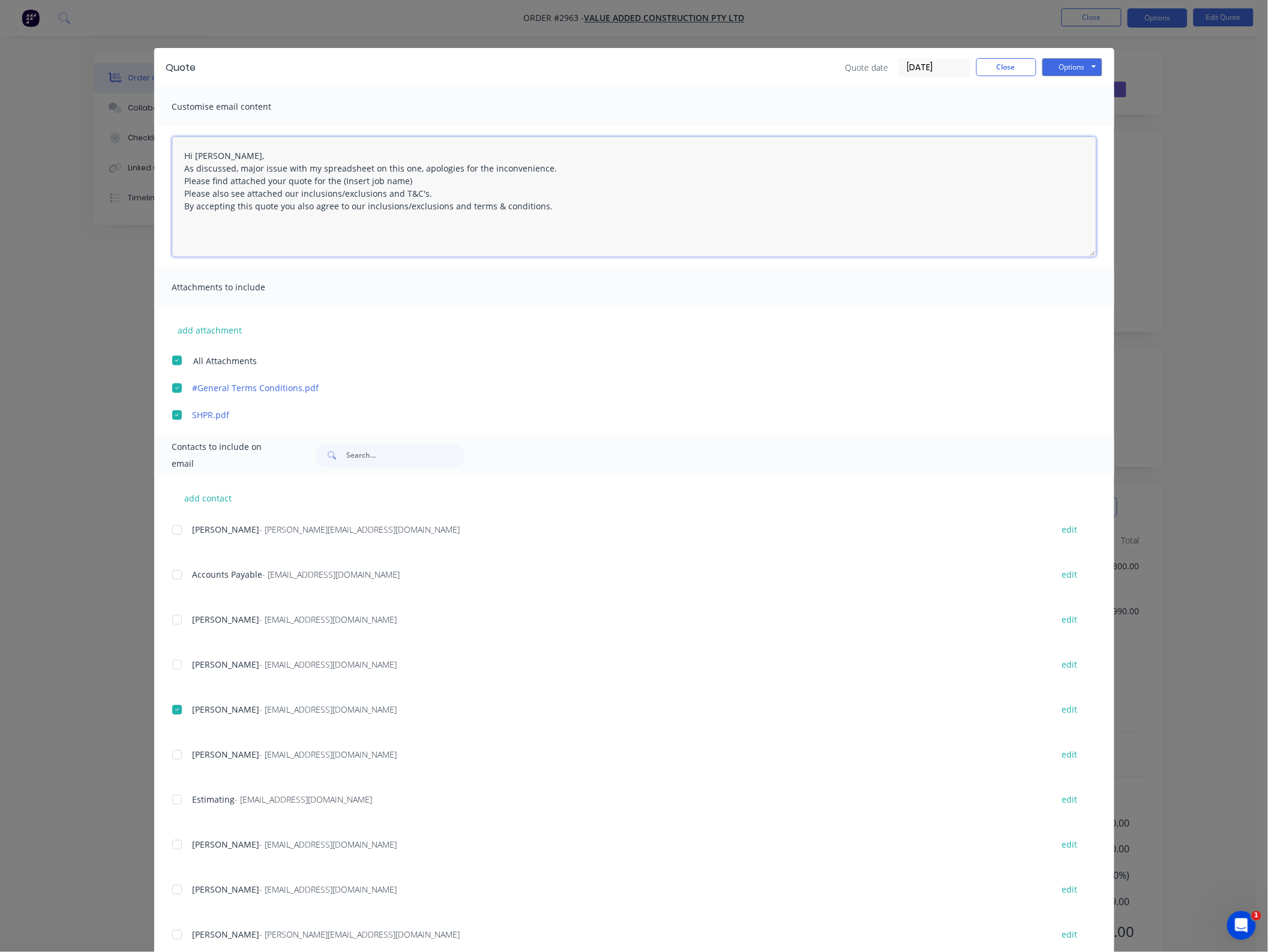
click at [333, 181] on textarea "Hi [PERSON_NAME], As discussed, major issue with my spreadsheet on this one, ap…" at bounding box center [634, 196] width 924 height 120
click at [279, 181] on textarea "Hi [PERSON_NAME], As discussed, major issue with my spreadsheet on this one, ap…" at bounding box center [634, 196] width 924 height 120
drag, startPoint x: 445, startPoint y: 183, endPoint x: 364, endPoint y: 176, distance: 81.3
click at [364, 176] on textarea "Hi [PERSON_NAME], As discussed, major issue with my spreadsheet on this one, ap…" at bounding box center [634, 196] width 924 height 120
type textarea "Hi [PERSON_NAME], As discussed, major issue with my spreadsheet on this one, ap…"
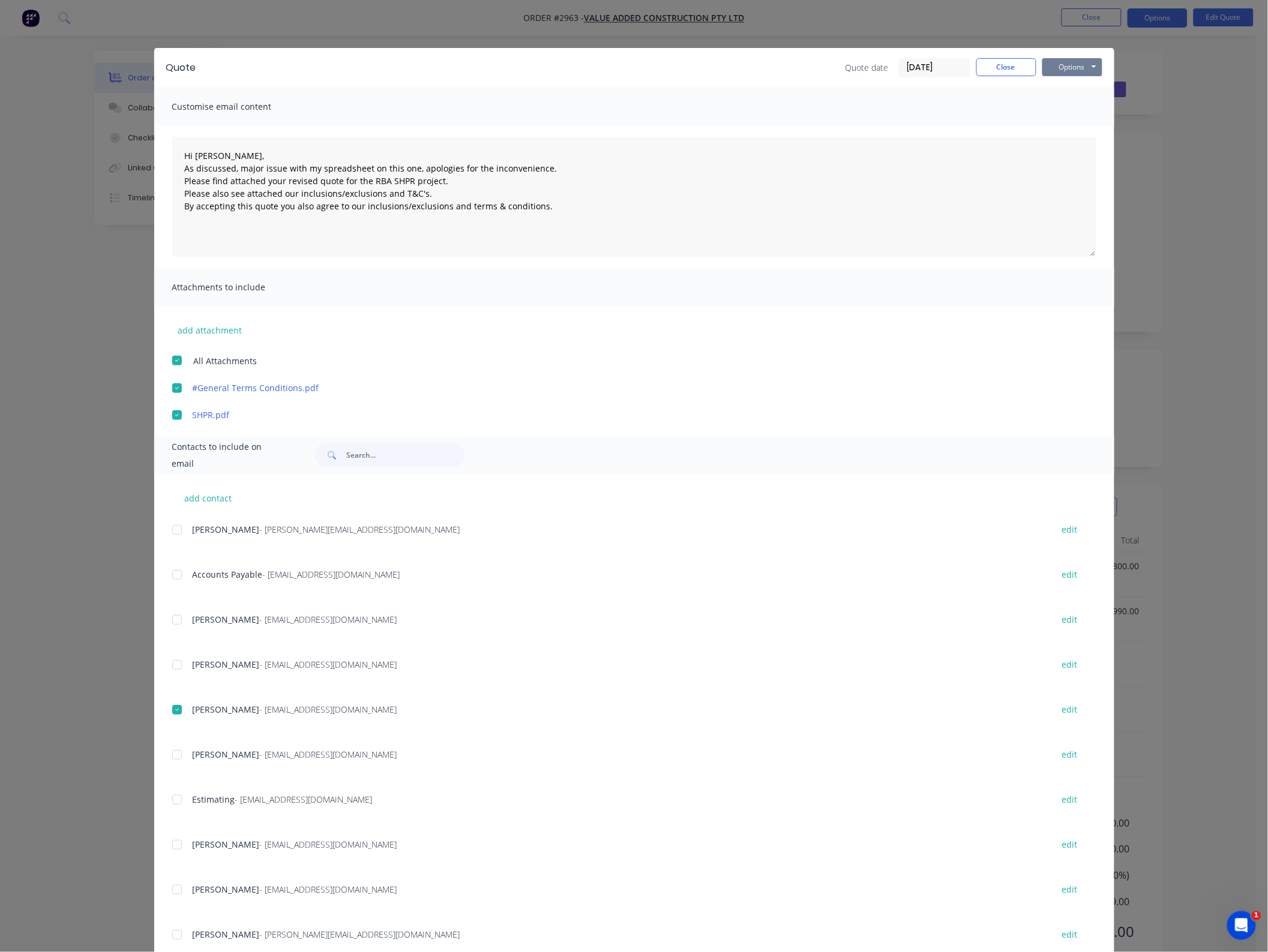
click at [1080, 66] on button "Options" at bounding box center [1073, 67] width 60 height 18
click at [1065, 131] on button "Email" at bounding box center [1081, 129] width 77 height 20
click at [995, 62] on button "Close" at bounding box center [1006, 67] width 60 height 18
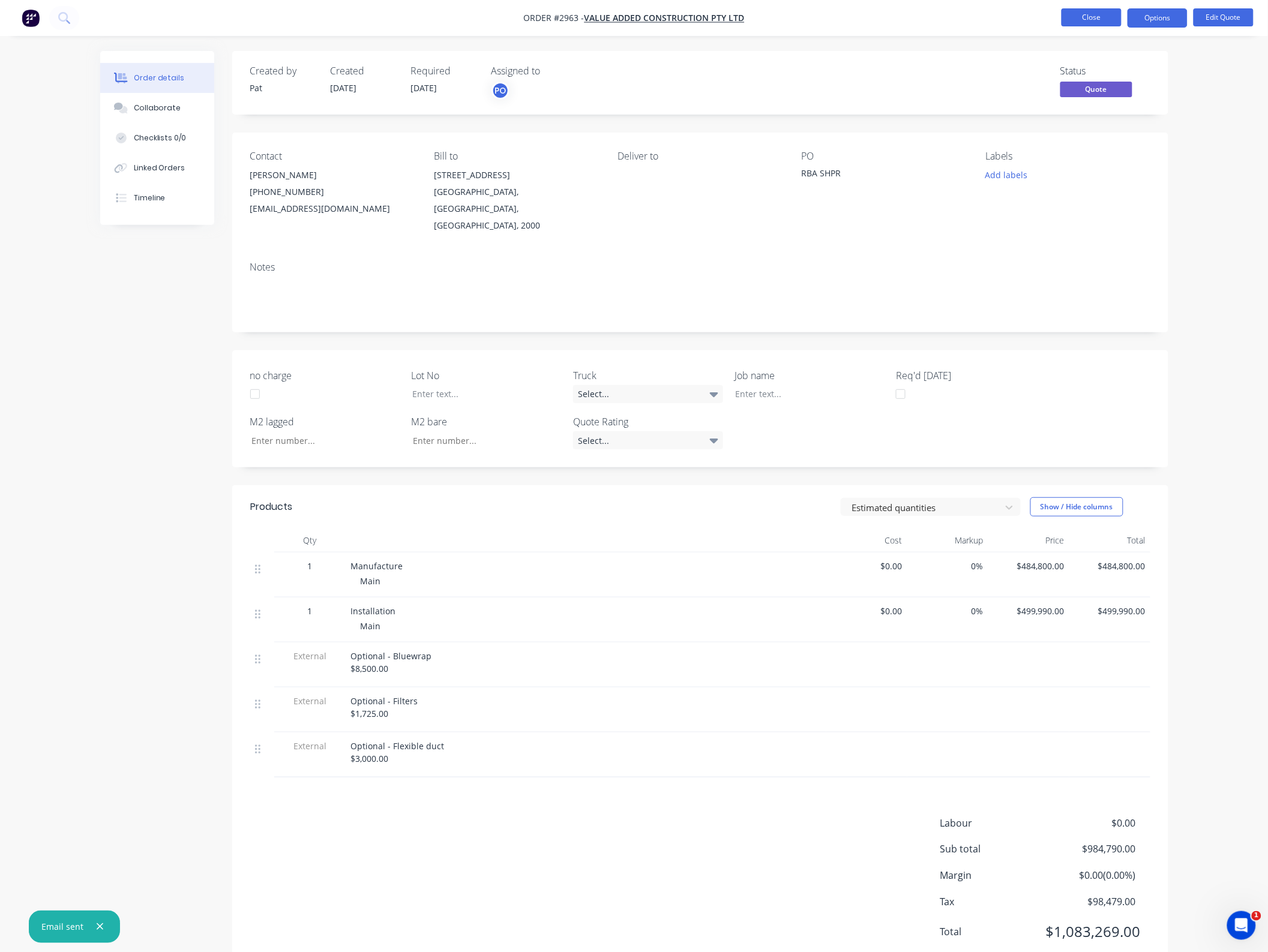
click at [1078, 24] on button "Close" at bounding box center [1092, 18] width 60 height 18
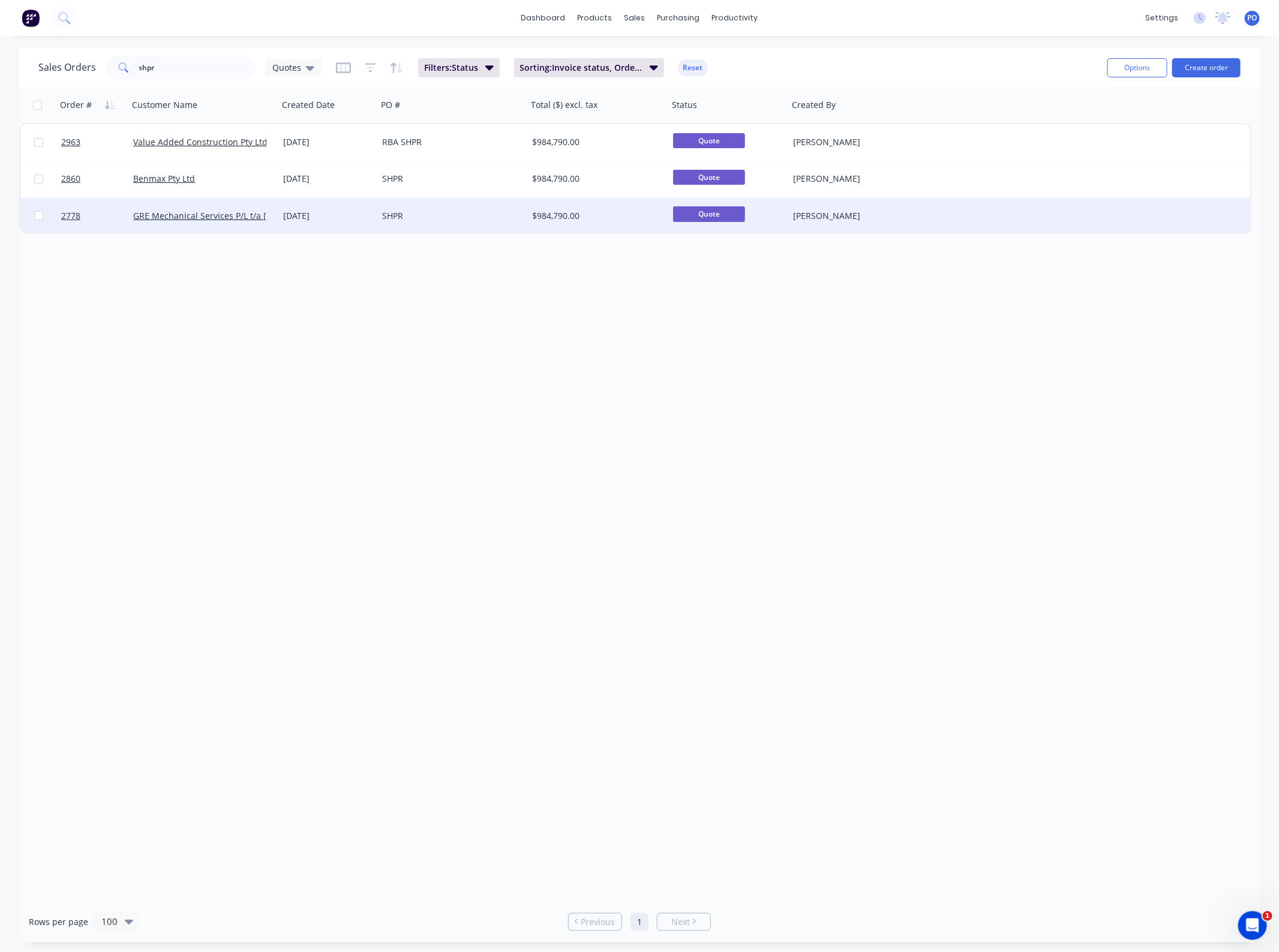
click at [322, 219] on div "[DATE]" at bounding box center [328, 216] width 90 height 12
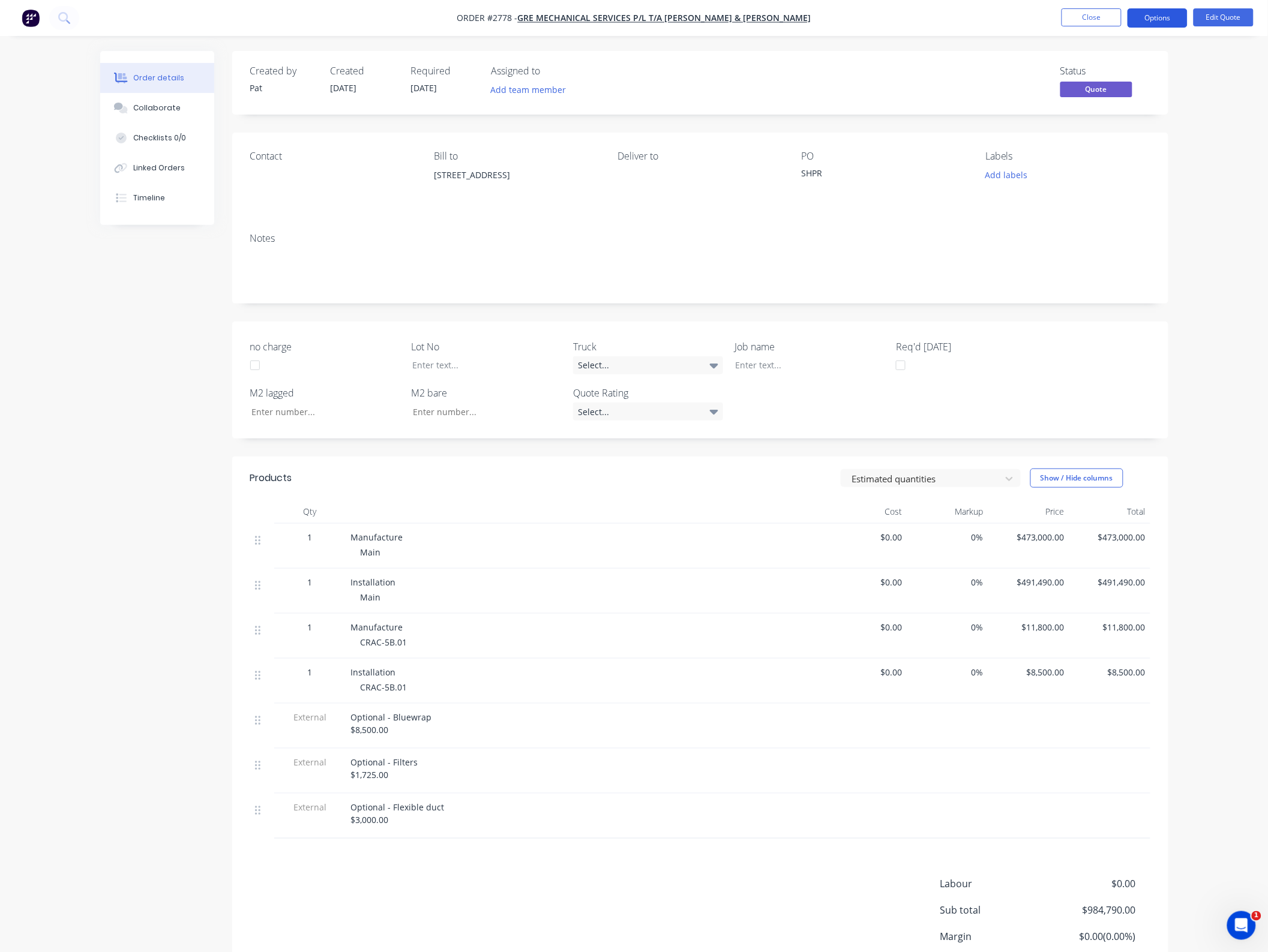
click at [1159, 24] on button "Options" at bounding box center [1157, 18] width 60 height 19
click at [1130, 69] on div "Quote" at bounding box center [1122, 73] width 111 height 18
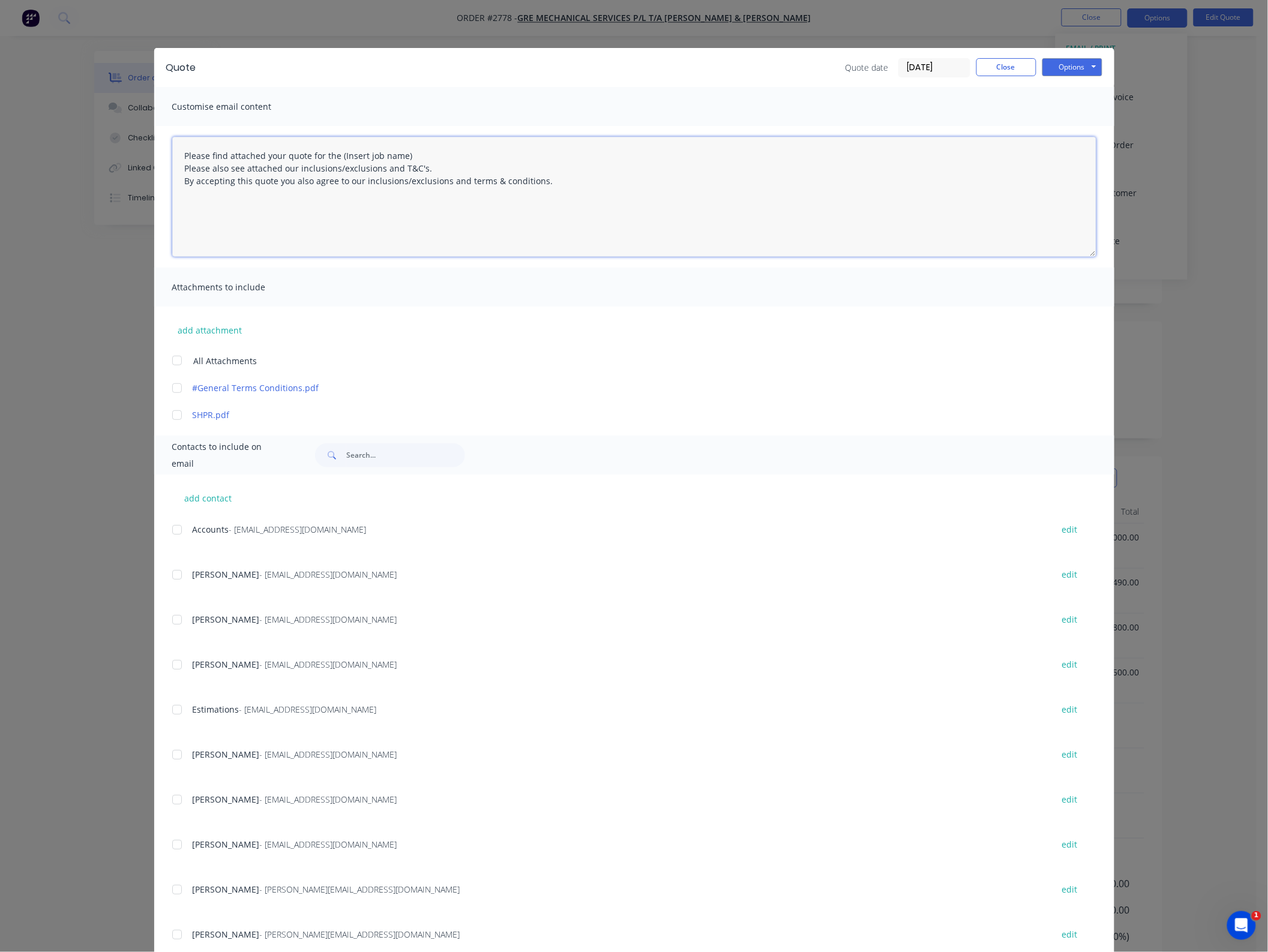
click at [175, 152] on textarea "Please find attached your quote for the (Insert job name) Please also see attac…" at bounding box center [634, 196] width 924 height 120
drag, startPoint x: 433, startPoint y: 192, endPoint x: 365, endPoint y: 190, distance: 68.0
click at [365, 190] on textarea "Hi [PERSON_NAME], I have had a major issue with my spreadsheet for this quotati…" at bounding box center [634, 196] width 924 height 120
click at [172, 360] on div at bounding box center [177, 360] width 24 height 24
click at [174, 664] on div at bounding box center [177, 664] width 24 height 24
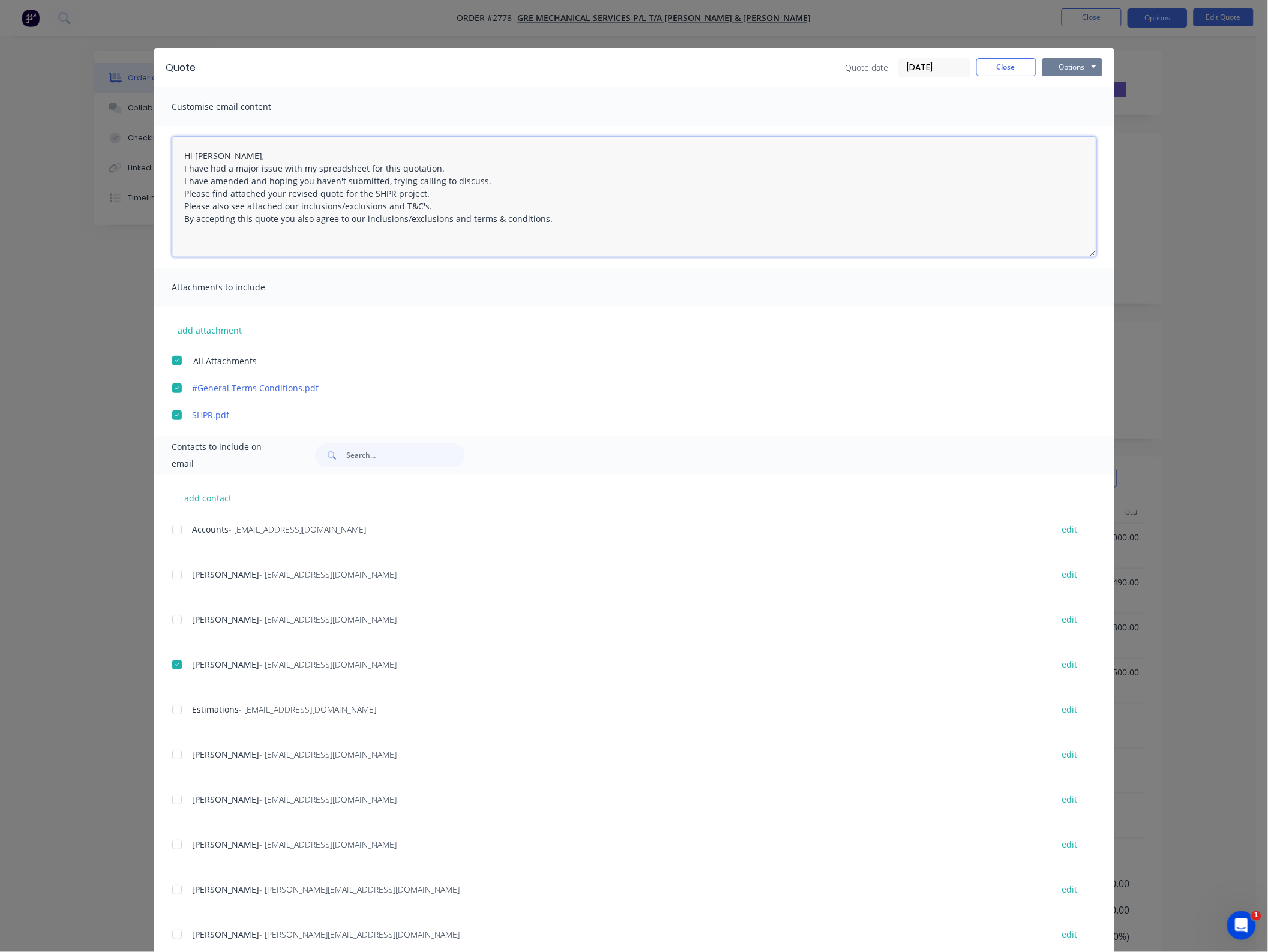
type textarea "Hi [PERSON_NAME], I have had a major issue with my spreadsheet for this quotati…"
click at [1077, 63] on button "Options" at bounding box center [1073, 67] width 60 height 18
click at [1054, 132] on button "Email" at bounding box center [1081, 129] width 77 height 20
click at [1002, 64] on button "Close" at bounding box center [1006, 67] width 60 height 18
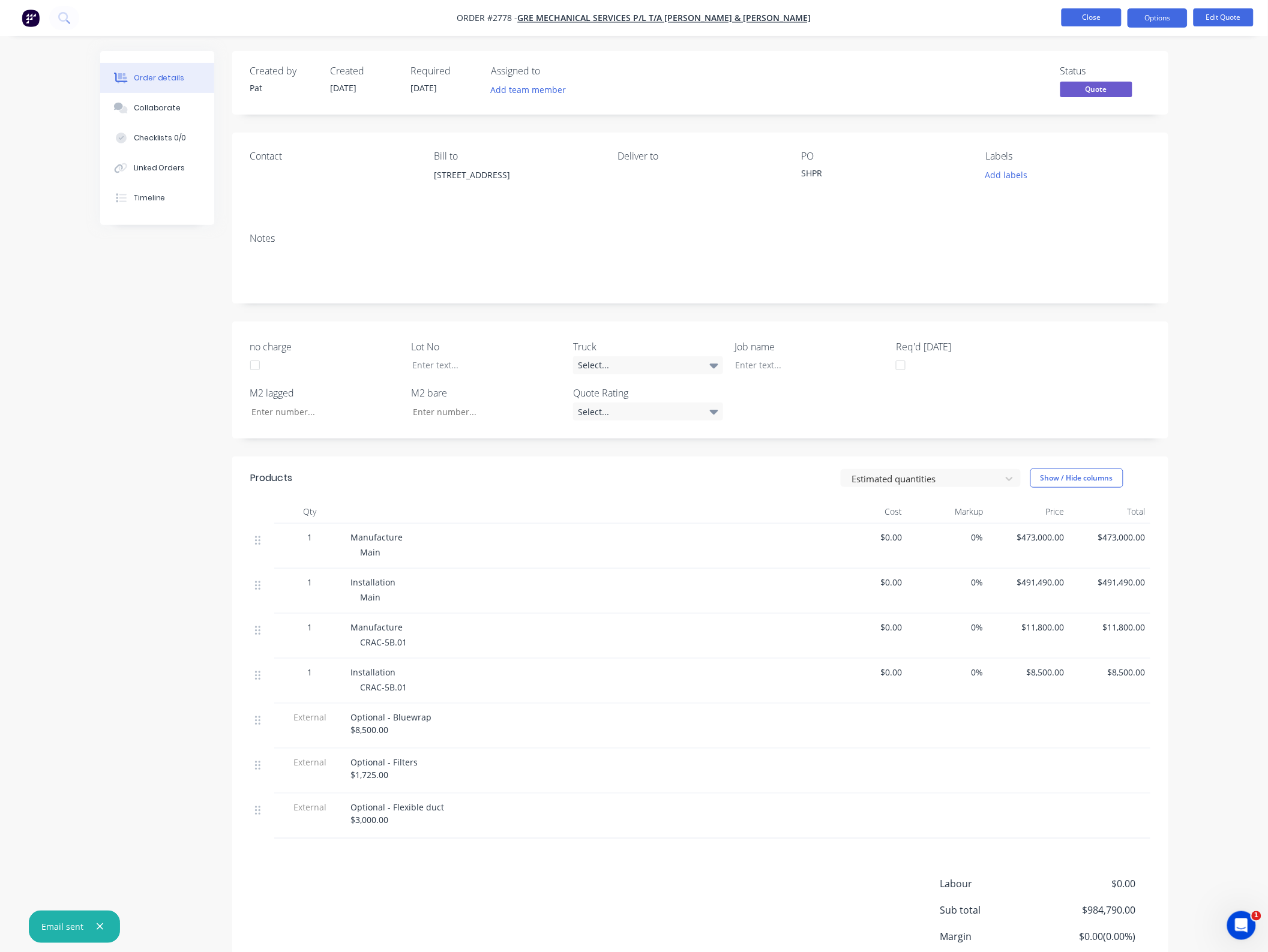
click at [1073, 15] on button "Close" at bounding box center [1092, 18] width 60 height 18
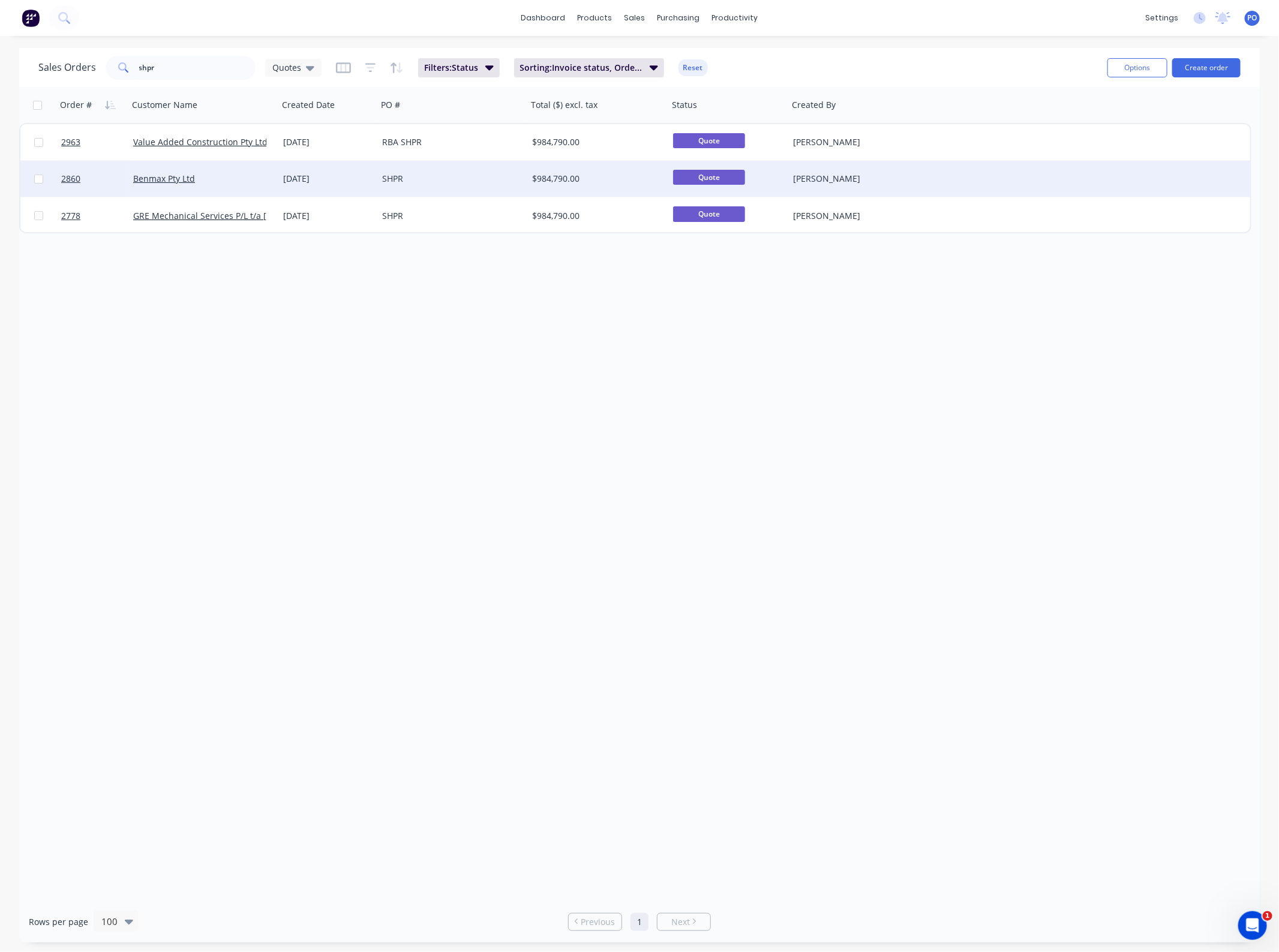
click at [238, 178] on div "Benmax Pty Ltd" at bounding box center [200, 178] width 133 height 12
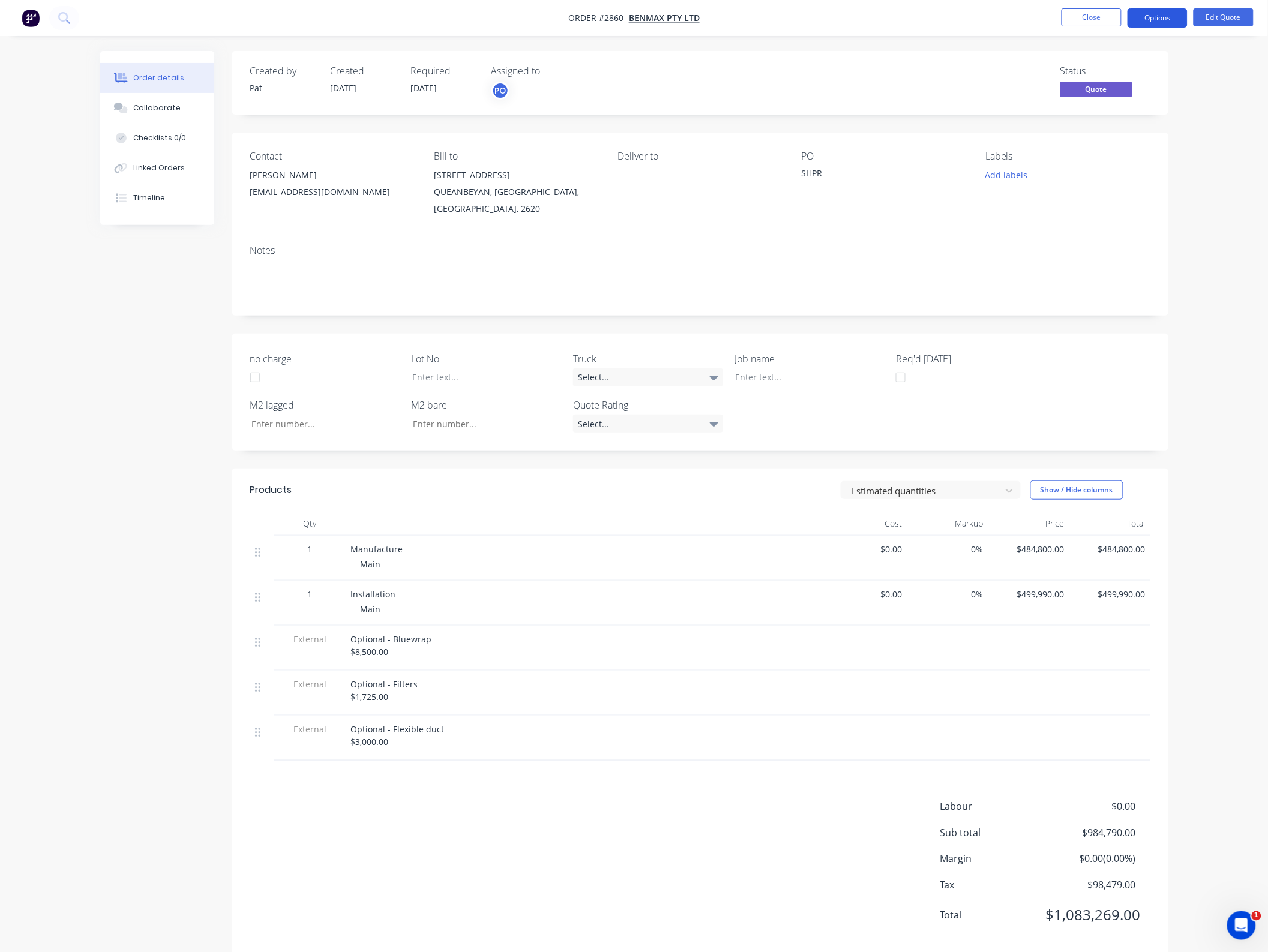
click at [1164, 23] on button "Options" at bounding box center [1157, 18] width 60 height 19
click at [1096, 80] on div "Quote" at bounding box center [1122, 73] width 111 height 18
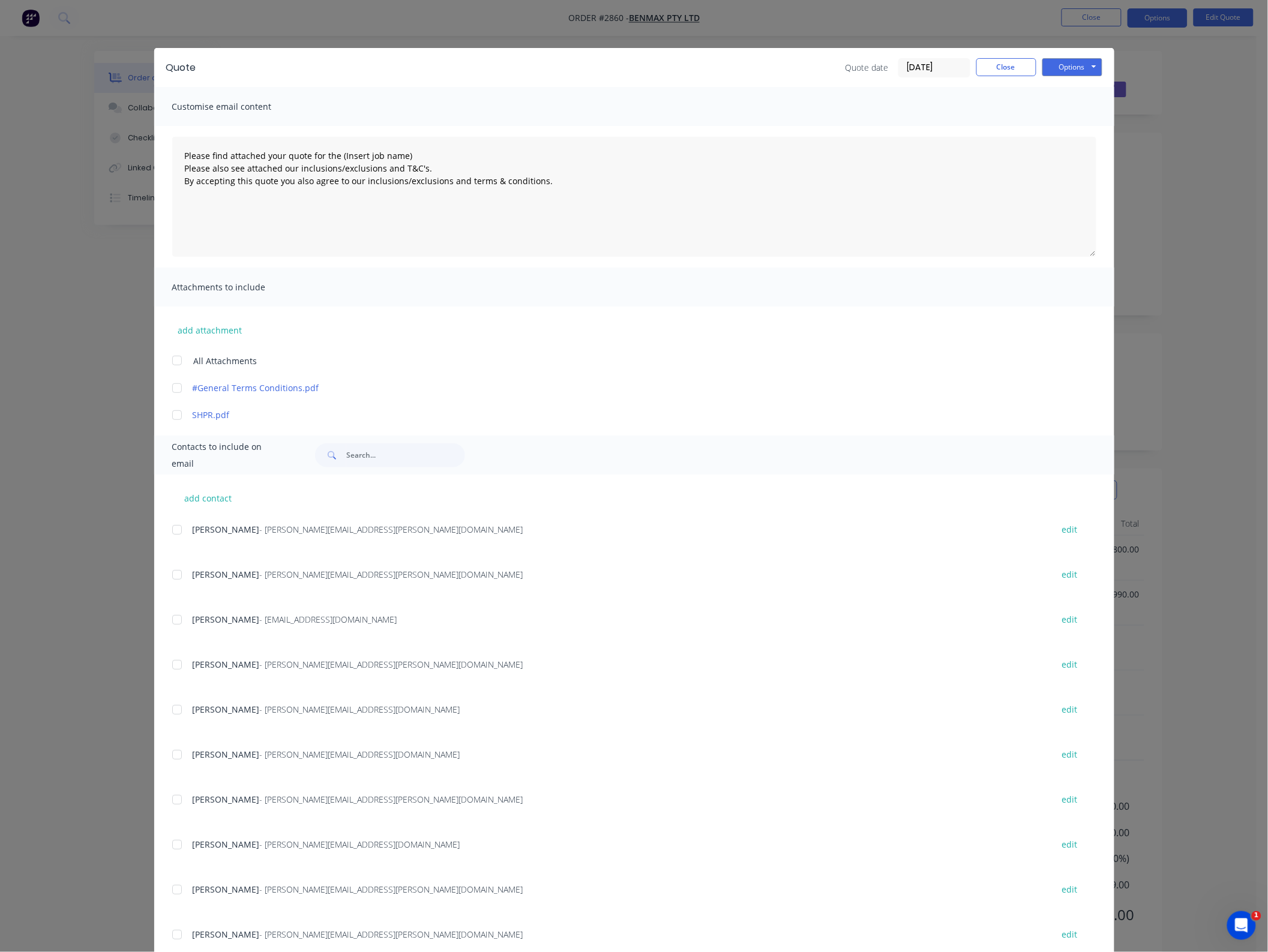
click at [174, 362] on div at bounding box center [177, 360] width 24 height 24
click at [183, 622] on div at bounding box center [177, 620] width 24 height 24
click at [177, 155] on textarea "Please find attached your quote for the (Insert job name) Please also see attac…" at bounding box center [634, 196] width 924 height 120
drag, startPoint x: 277, startPoint y: 181, endPoint x: 286, endPoint y: 181, distance: 9.0
click at [278, 181] on textarea "Hi [PERSON_NAME], I have found that I had a major issue with my spreadsheet for…" at bounding box center [634, 196] width 924 height 120
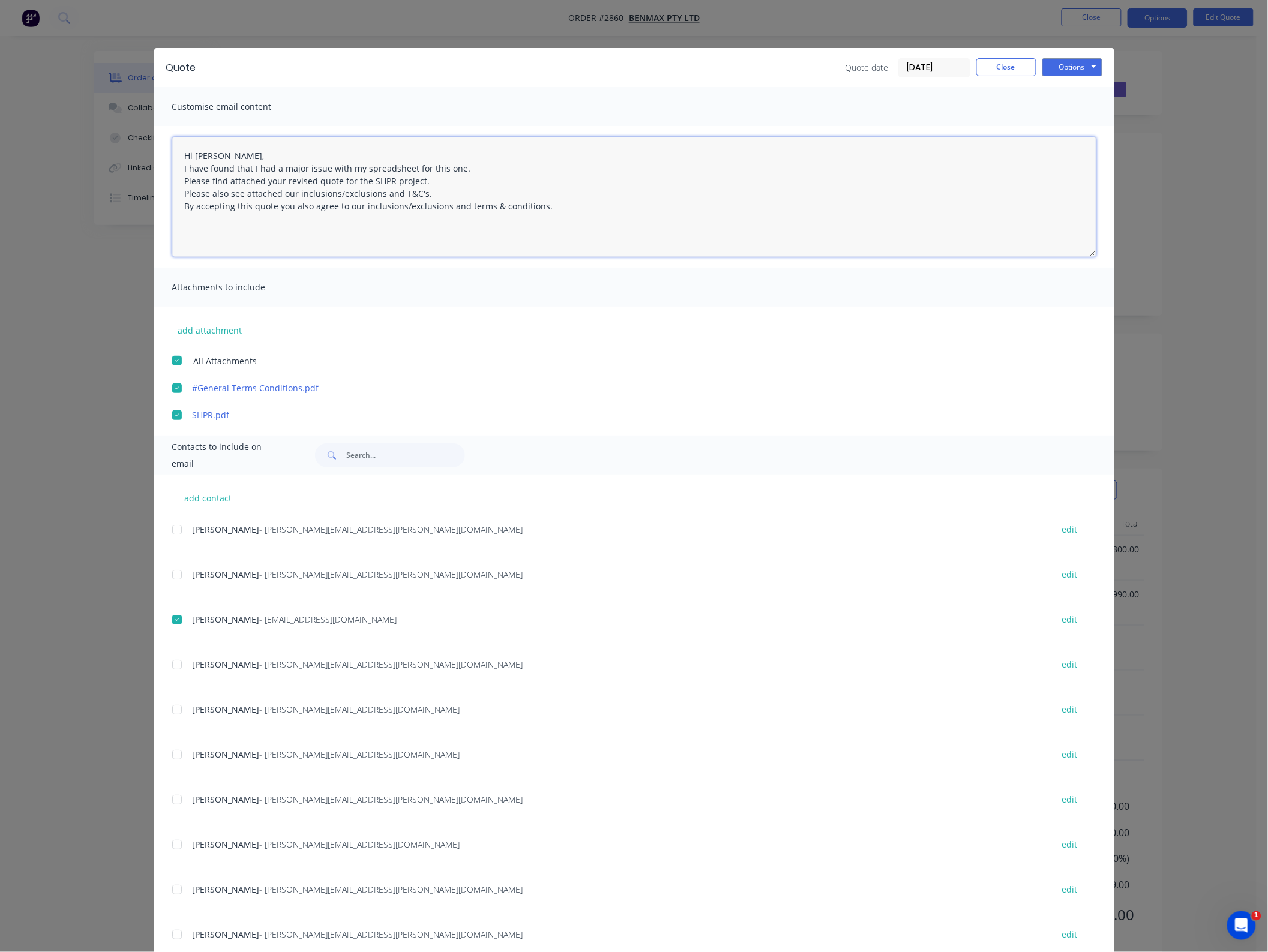
click at [524, 210] on textarea "Hi [PERSON_NAME], I have found that I had a major issue with my spreadsheet for…" at bounding box center [634, 196] width 924 height 120
click at [546, 207] on textarea "Hi [PERSON_NAME], I have found that I had a major issue with my spreadsheet for…" at bounding box center [634, 196] width 924 height 120
type textarea "Hi [PERSON_NAME], I have found that I had a major issue with my spreadsheet for…"
click at [1080, 69] on button "Options" at bounding box center [1073, 67] width 60 height 18
click at [514, 169] on textarea "Hi [PERSON_NAME], I have found that I had a major issue with my spreadsheet for…" at bounding box center [634, 196] width 924 height 120
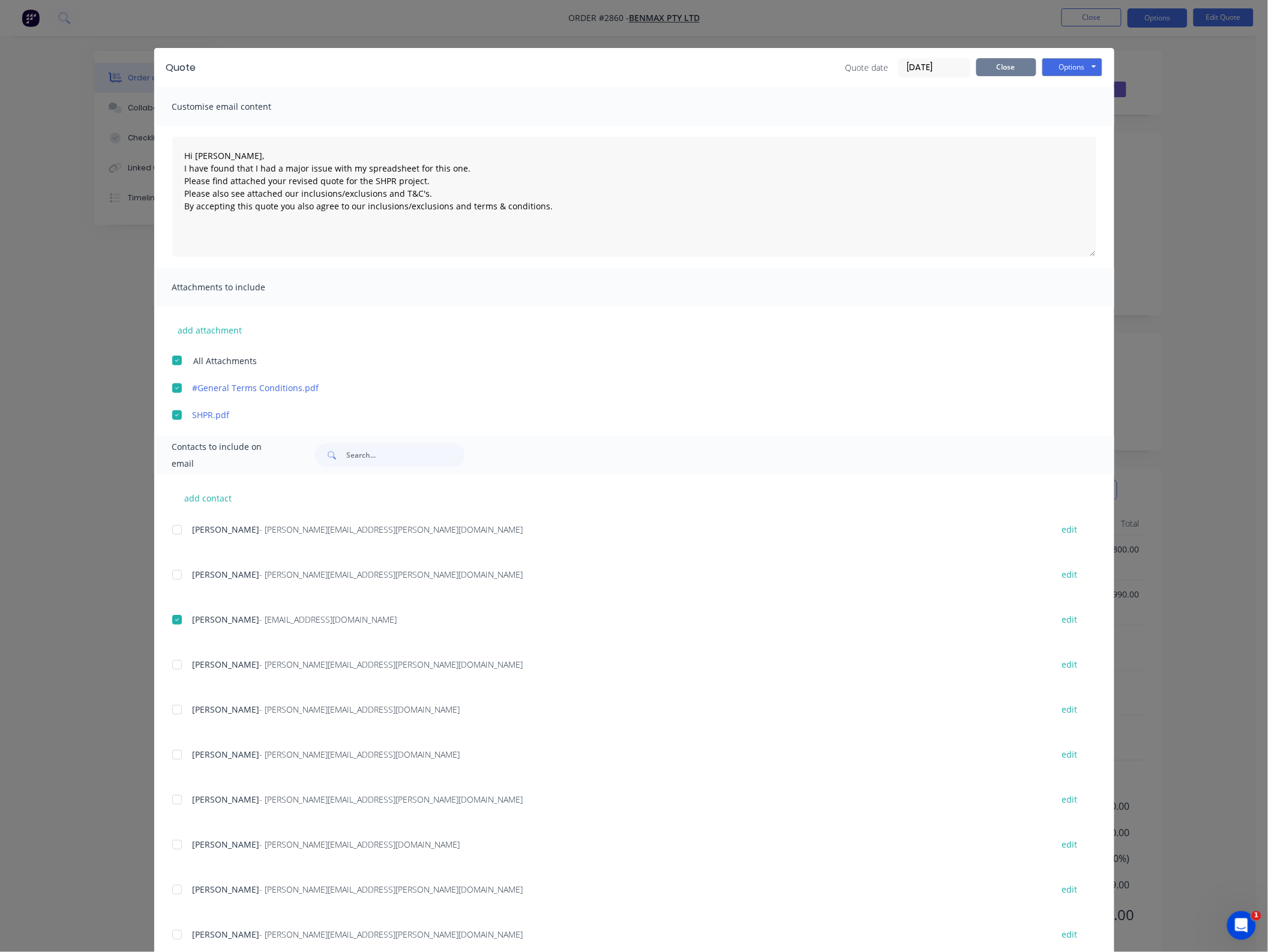
click at [1003, 60] on button "Close" at bounding box center [1006, 67] width 60 height 18
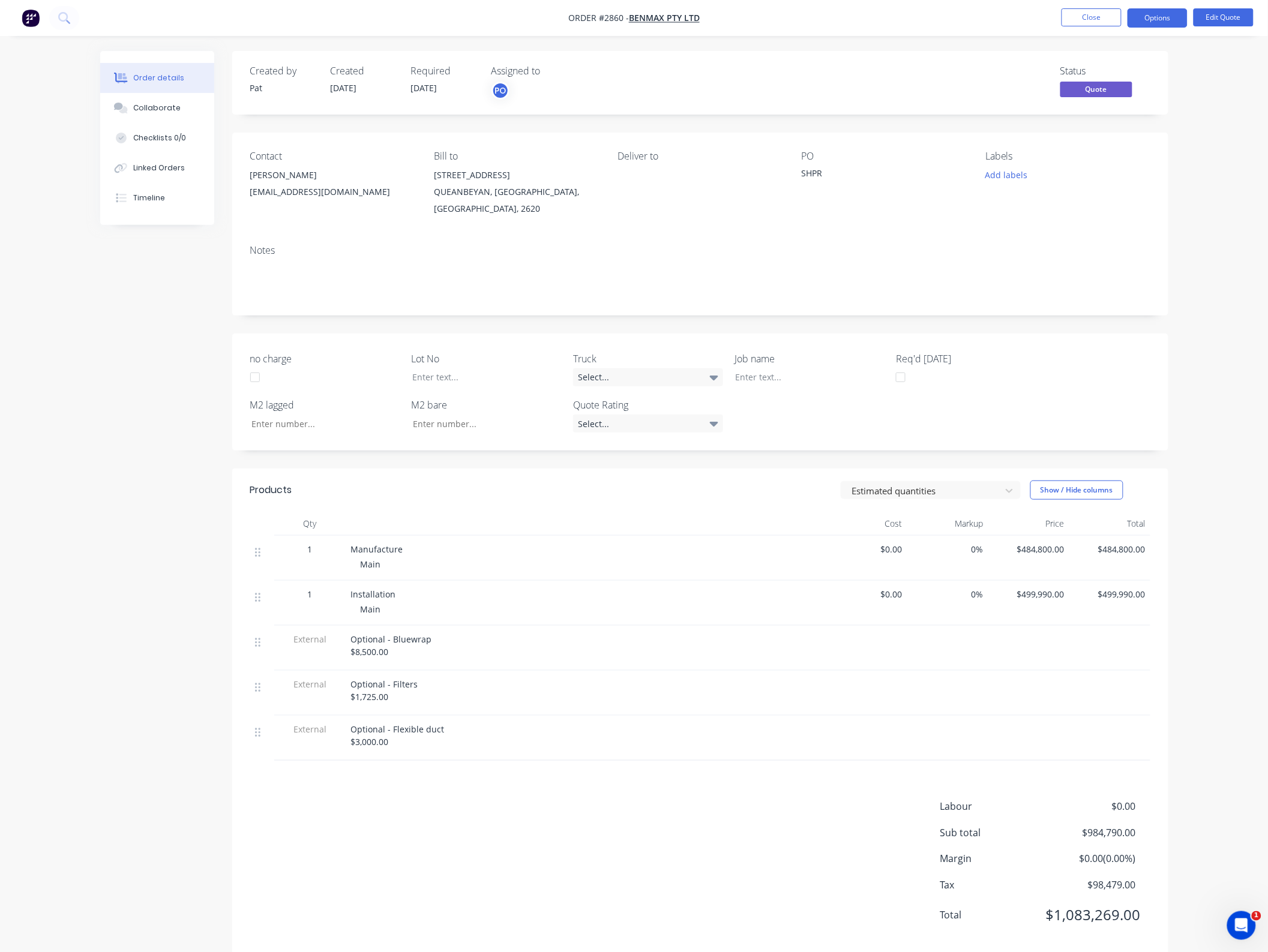
click at [1117, 556] on div "$484,800.00" at bounding box center [1110, 558] width 81 height 45
click at [1119, 554] on span "$484,800.00" at bounding box center [1110, 550] width 71 height 13
click at [1206, 24] on button "Edit Quote" at bounding box center [1223, 18] width 60 height 18
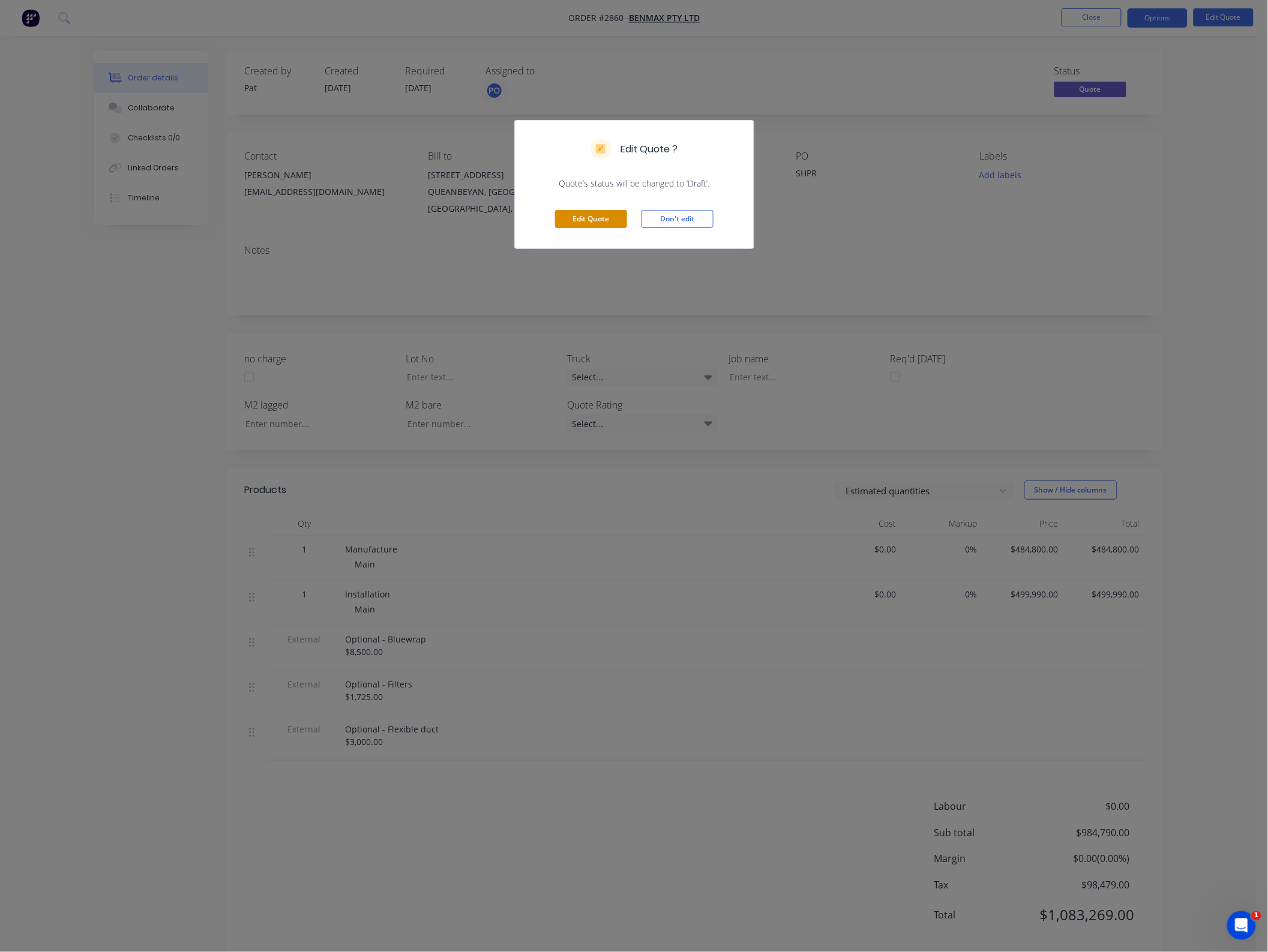
click at [577, 222] on button "Edit Quote" at bounding box center [591, 219] width 72 height 18
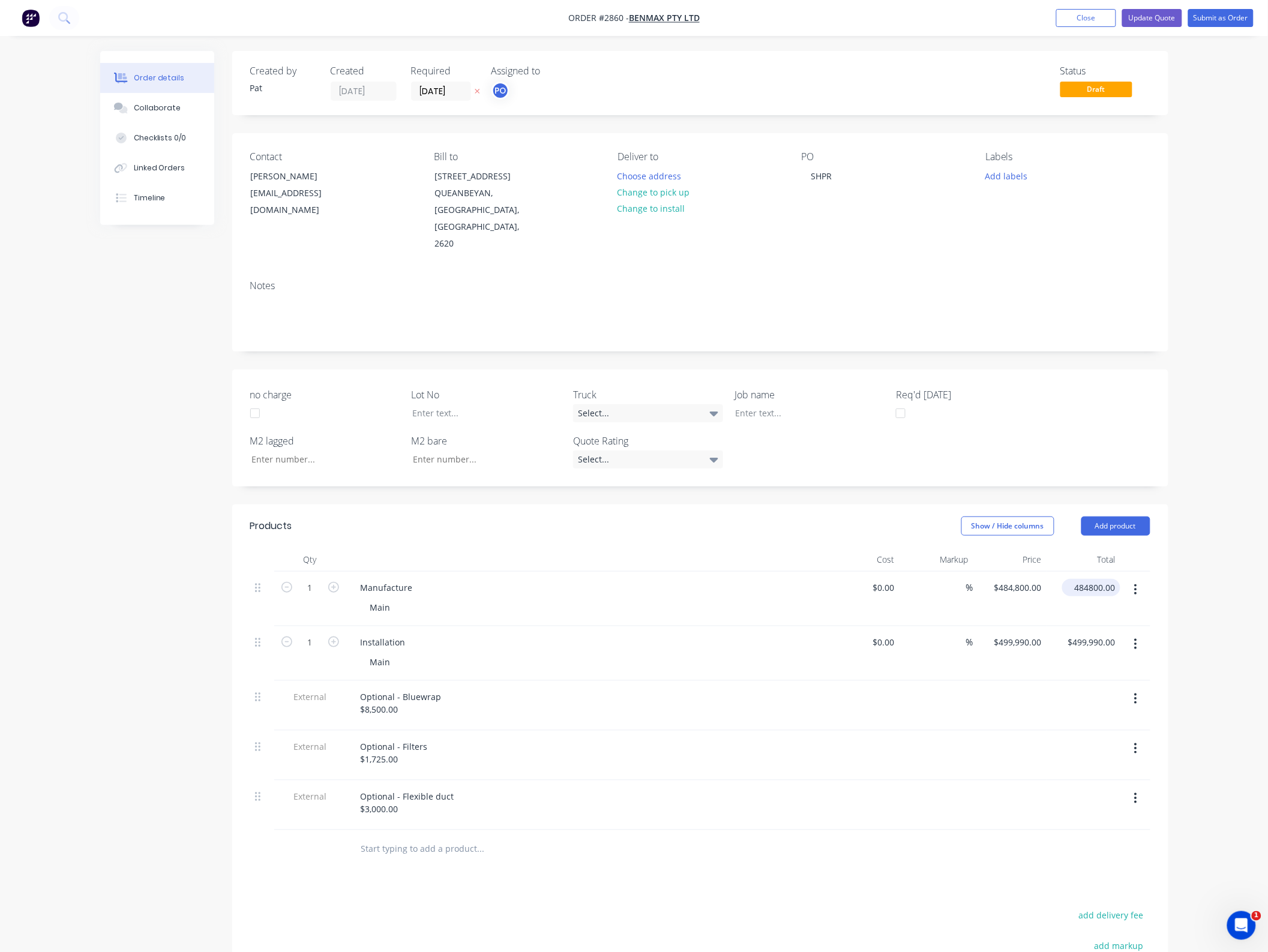
click at [1094, 579] on input "484800.00" at bounding box center [1094, 587] width 53 height 18
type input "426350"
type input "$426,350.00"
click at [1152, 451] on div "no charge Lot No Truck Select... Job name Req'd [DATE] M2 lagged M2 bare Quote …" at bounding box center [700, 428] width 936 height 117
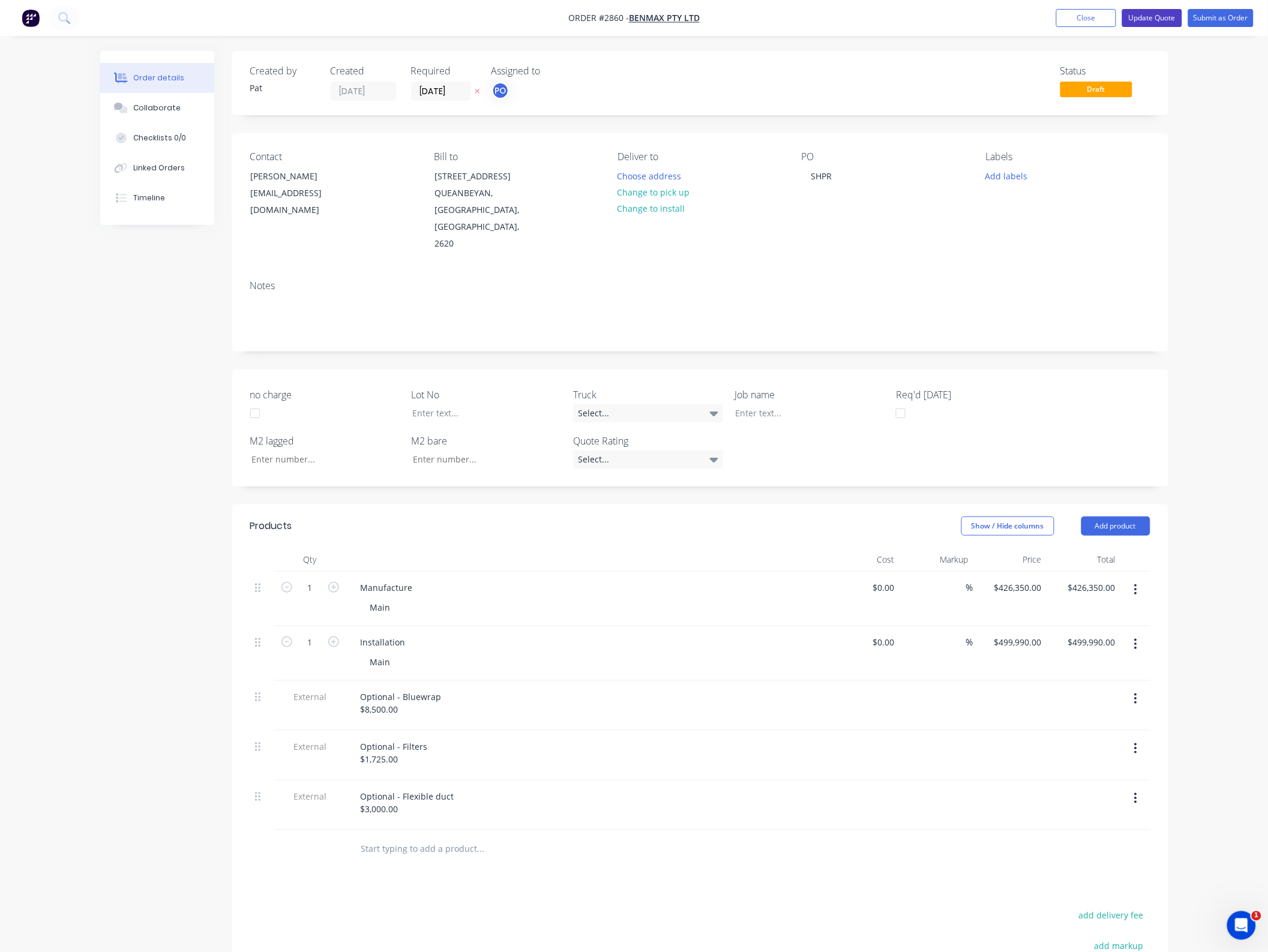
click at [1152, 20] on button "Update Quote" at bounding box center [1152, 18] width 60 height 18
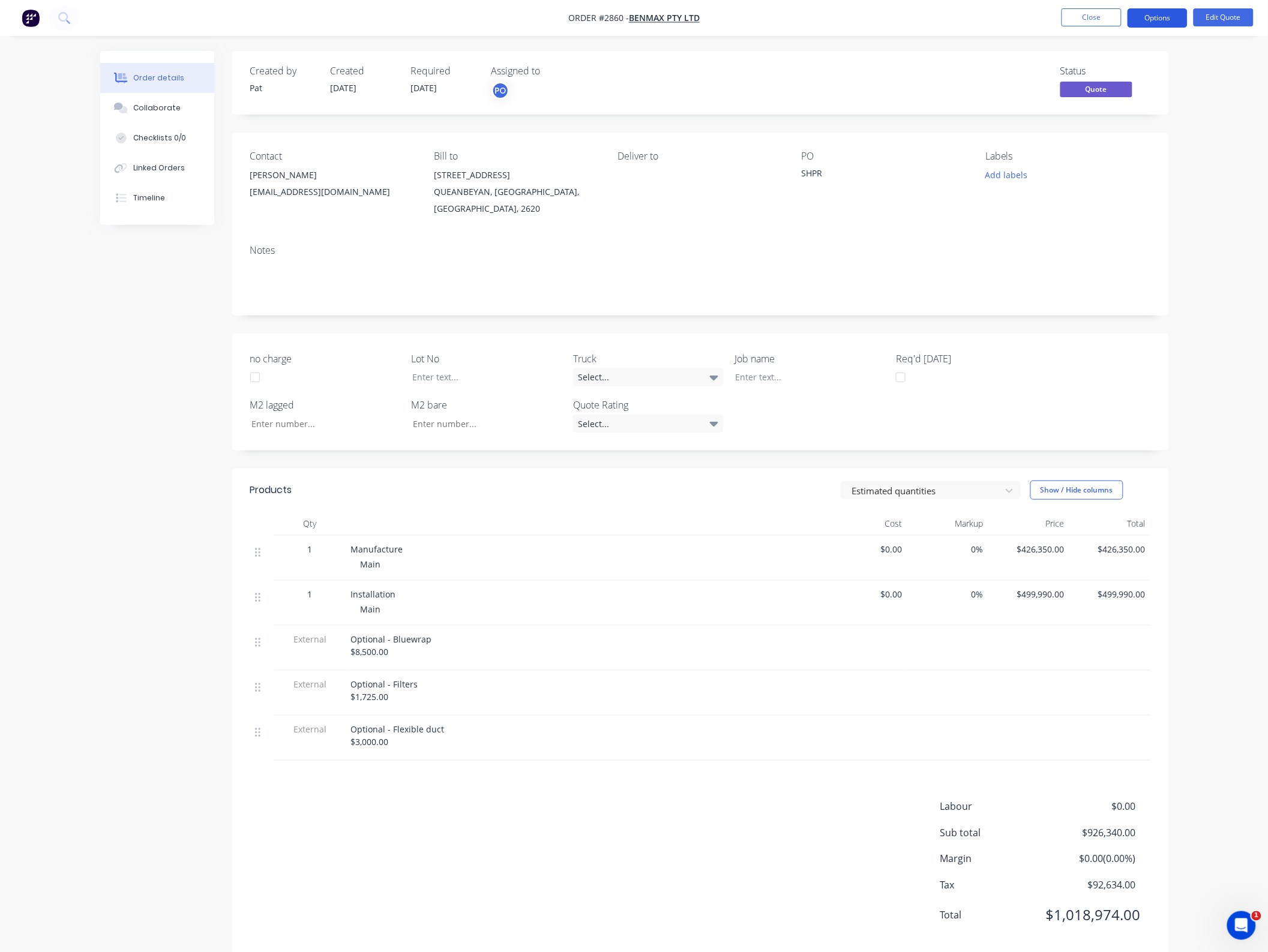
click at [1159, 22] on button "Options" at bounding box center [1157, 18] width 60 height 19
click at [1134, 71] on div "Quote" at bounding box center [1122, 73] width 111 height 18
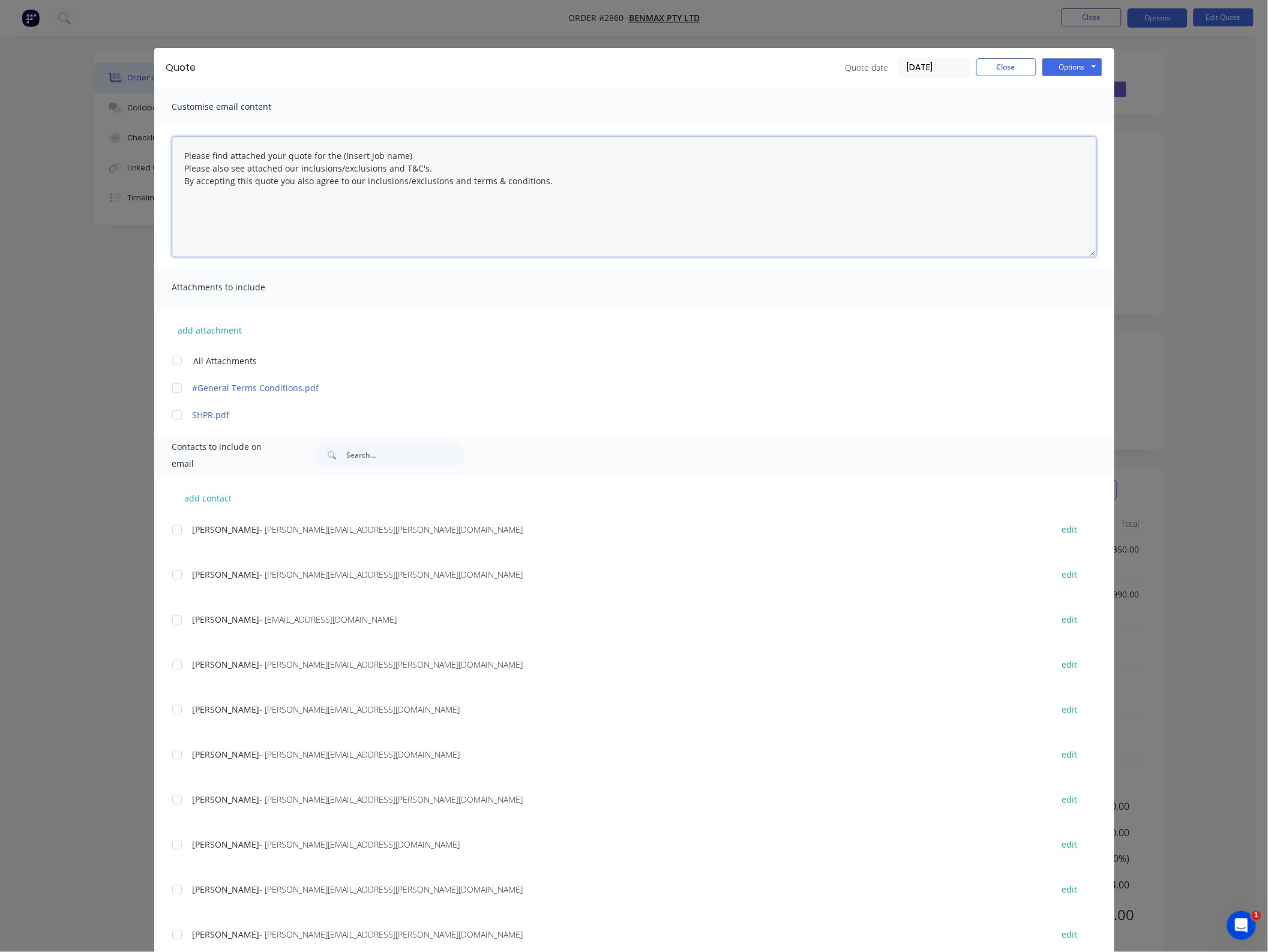
drag, startPoint x: 443, startPoint y: 152, endPoint x: 387, endPoint y: 152, distance: 56.0
click at [387, 152] on textarea "Please find attached your quote for the (Insert job name) Please also see attac…" at bounding box center [634, 196] width 924 height 120
click at [179, 149] on textarea "Please find attached your quote for the (Insert job name) Please also see attac…" at bounding box center [634, 196] width 924 height 120
click at [278, 178] on textarea "Hi [PERSON_NAME], I have found that I have had a major issue with my spreadshee…" at bounding box center [634, 196] width 924 height 120
drag, startPoint x: 449, startPoint y: 187, endPoint x: 367, endPoint y: 183, distance: 82.1
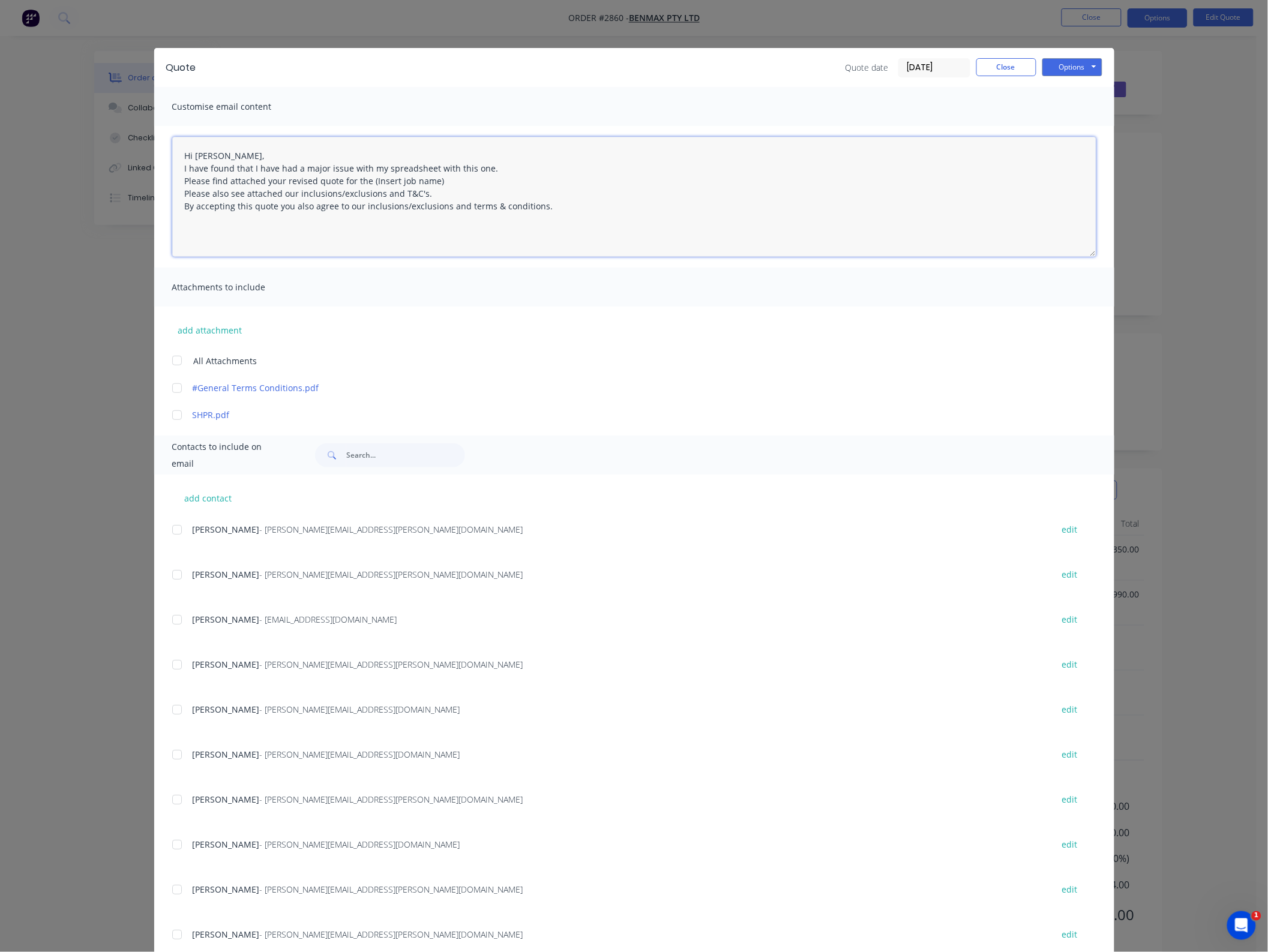
click at [367, 183] on textarea "Hi [PERSON_NAME], I have found that I have had a major issue with my spreadshee…" at bounding box center [634, 196] width 924 height 120
click at [498, 166] on textarea "Hi [PERSON_NAME], I have found that I have had a major issue with my spreadshee…" at bounding box center [634, 196] width 924 height 120
click at [167, 360] on div at bounding box center [177, 360] width 24 height 24
click at [181, 618] on div at bounding box center [177, 620] width 24 height 24
click at [443, 181] on textarea "Hi [PERSON_NAME], I have found that I have had a major issue with my spreadshee…" at bounding box center [634, 196] width 924 height 120
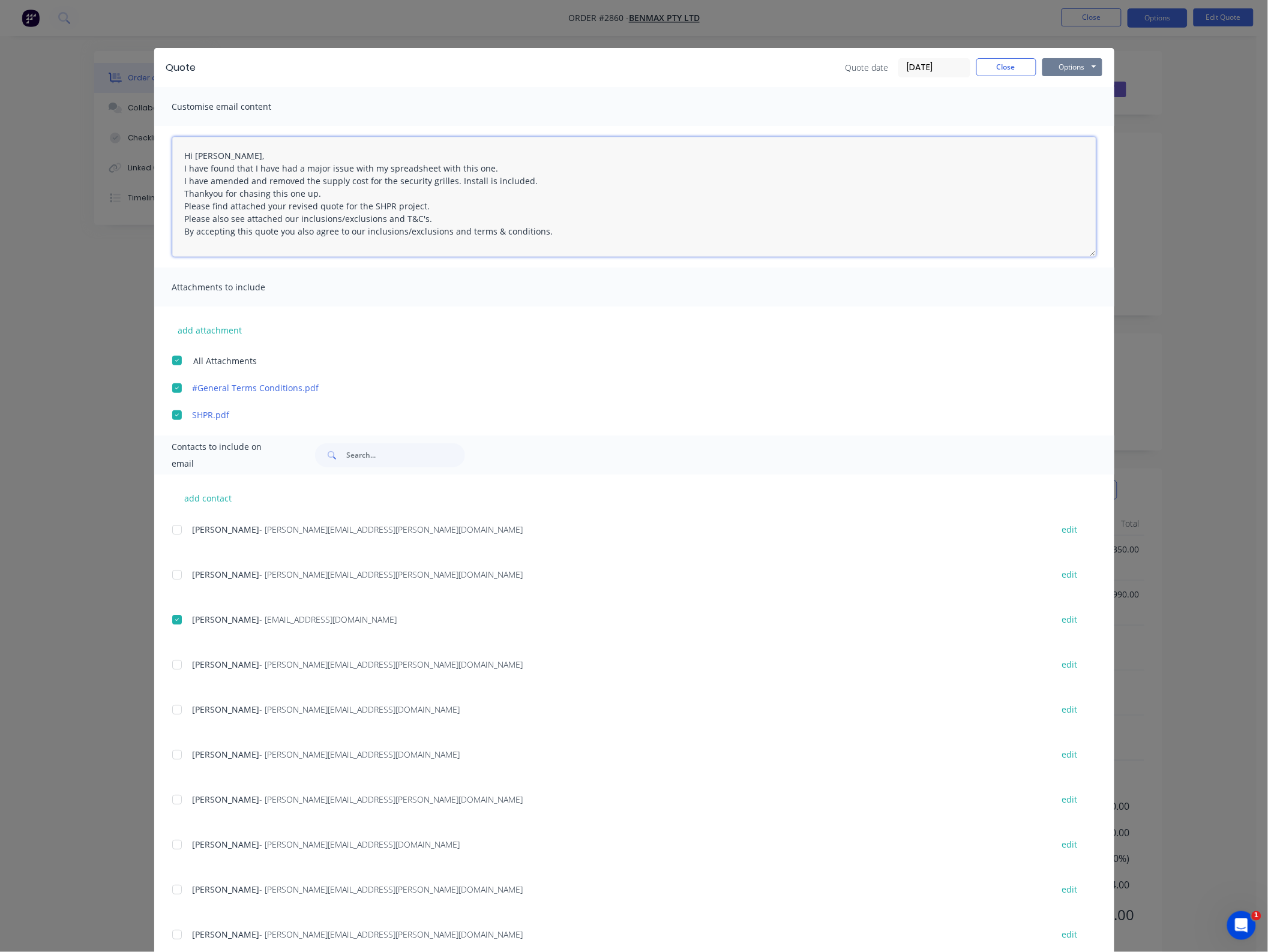
type textarea "Hi [PERSON_NAME], I have found that I have had a major issue with my spreadshee…"
click at [1080, 58] on button "Options" at bounding box center [1073, 67] width 60 height 18
click at [1072, 123] on button "Email" at bounding box center [1081, 129] width 77 height 20
click at [996, 66] on button "Close" at bounding box center [1006, 67] width 60 height 18
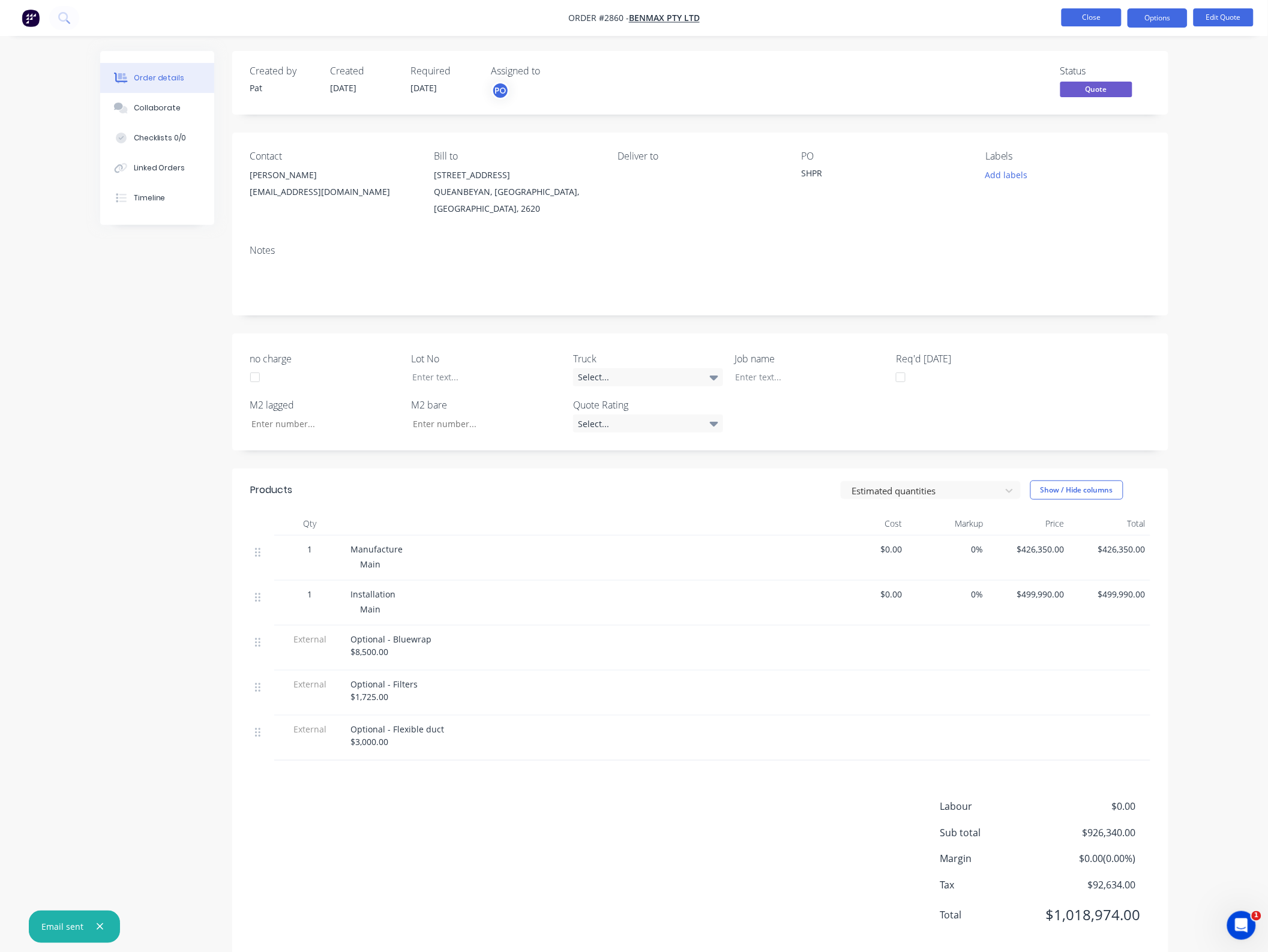
click at [1074, 22] on button "Close" at bounding box center [1092, 18] width 60 height 18
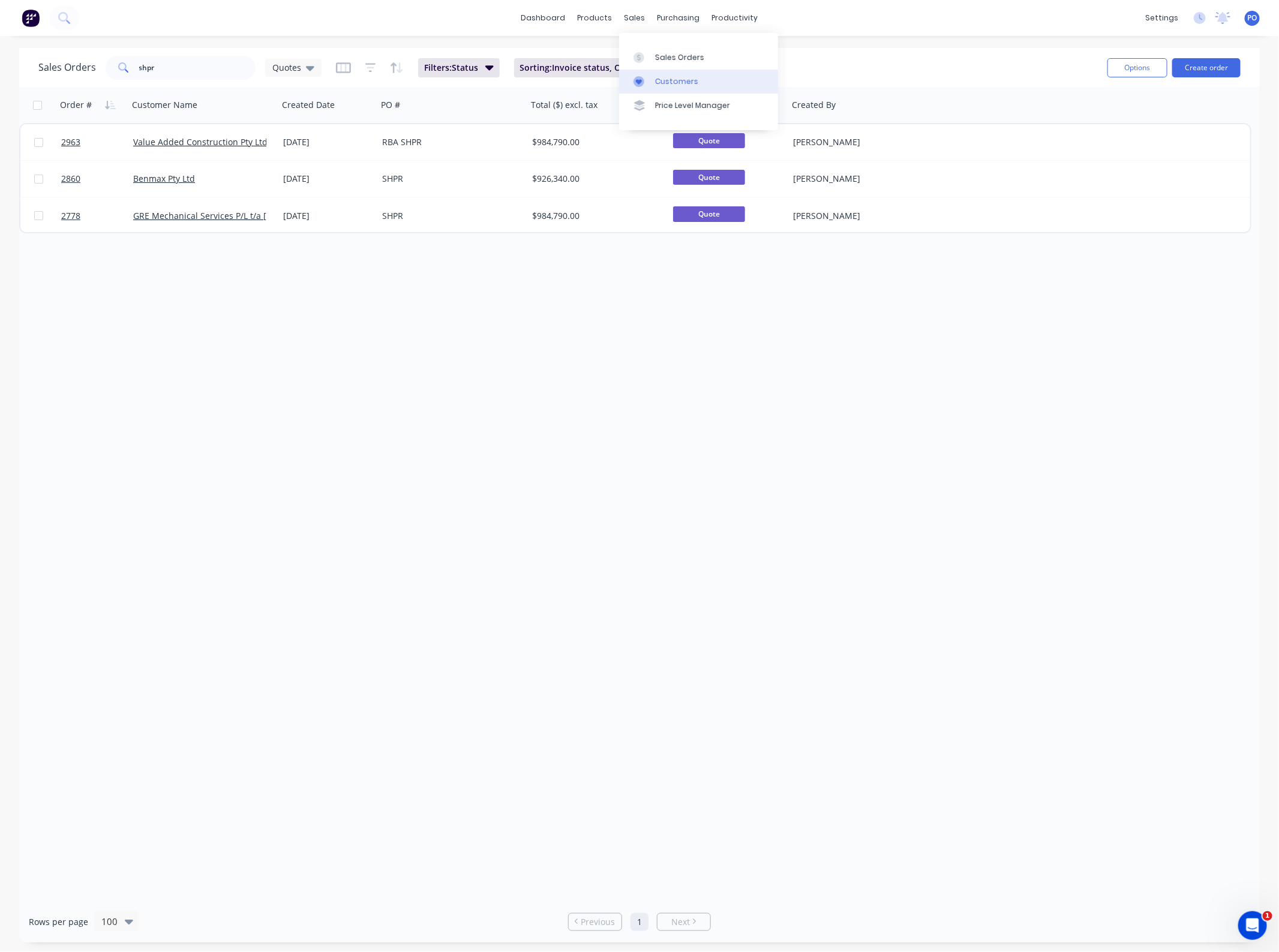
drag, startPoint x: 657, startPoint y: 59, endPoint x: 645, endPoint y: 74, distance: 19.2
click at [657, 59] on div "Sales Orders" at bounding box center [680, 57] width 49 height 10
drag, startPoint x: 202, startPoint y: 79, endPoint x: -11, endPoint y: 92, distance: 213.4
click at [0, 92] on html "dashboard products sales purchasing productivity dashboard products Product Cat…" at bounding box center [639, 476] width 1279 height 952
click at [186, 68] on input "shpr" at bounding box center [197, 68] width 117 height 24
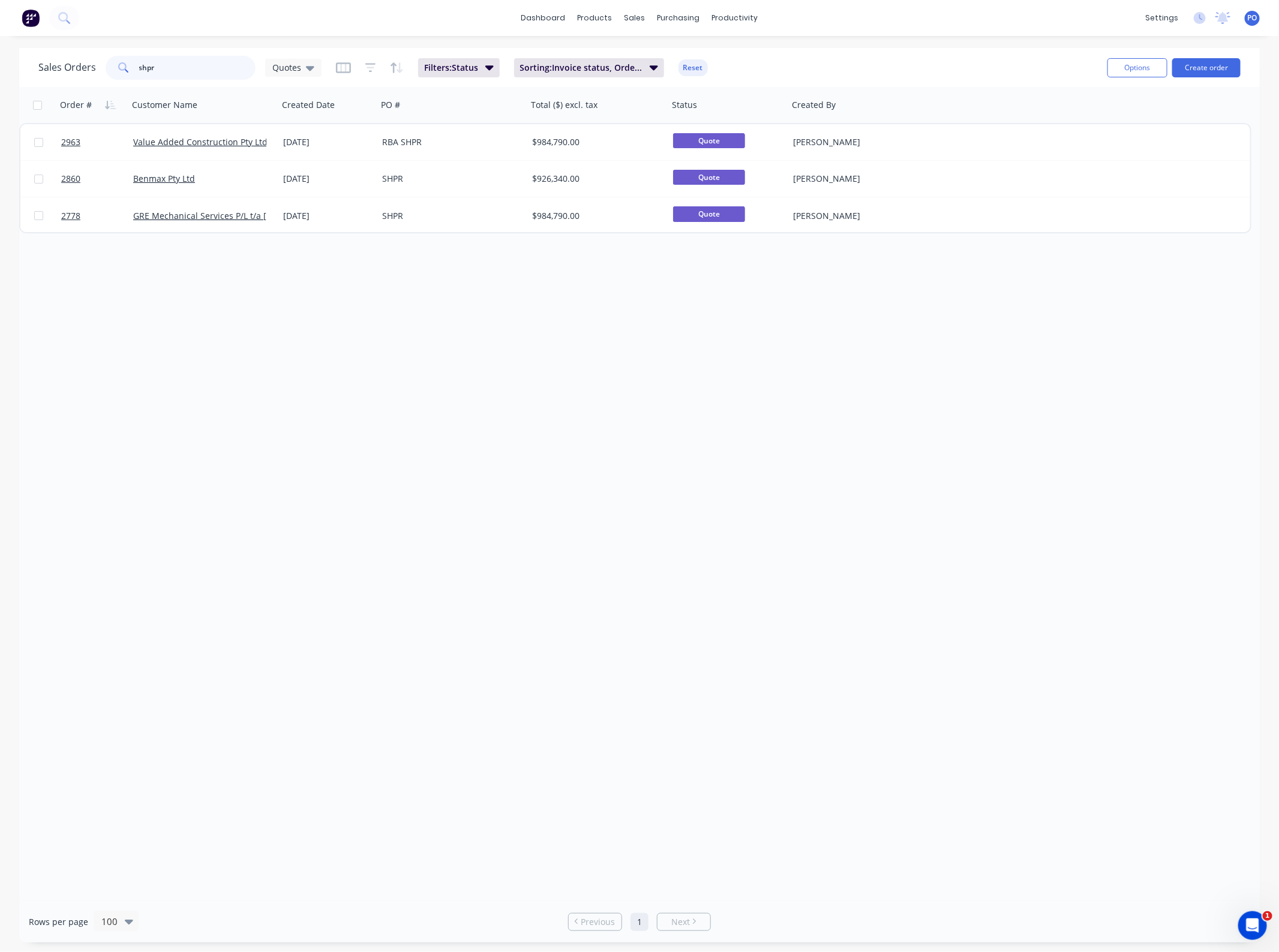
click at [186, 68] on input "shpr" at bounding box center [197, 68] width 117 height 24
